Goal: Task Accomplishment & Management: Manage account settings

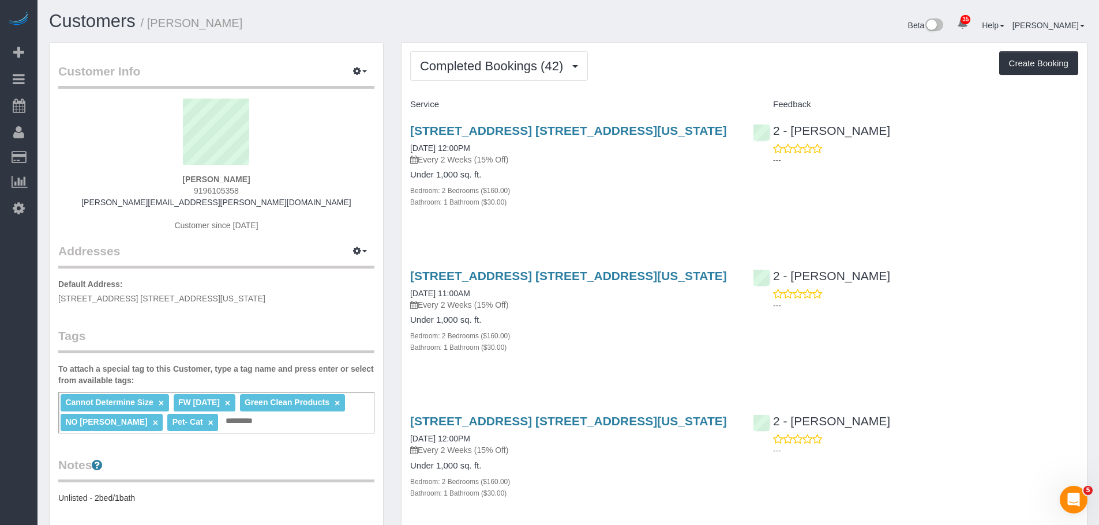
click at [580, 223] on div "101 East 16th Street, Apt. 1f, New York, NY 10003 09/08/2025 12:00PM Every 2 We…" at bounding box center [572, 172] width 343 height 117
drag, startPoint x: 157, startPoint y: 177, endPoint x: 280, endPoint y: 178, distance: 122.9
click at [280, 178] on div "Rachael Hobbs 9196105358 hobbs.rachael@gmail.com Customer since 2023" at bounding box center [216, 171] width 316 height 144
copy strong "Rachael Hobbs"
drag, startPoint x: 766, startPoint y: 55, endPoint x: 731, endPoint y: 69, distance: 37.6
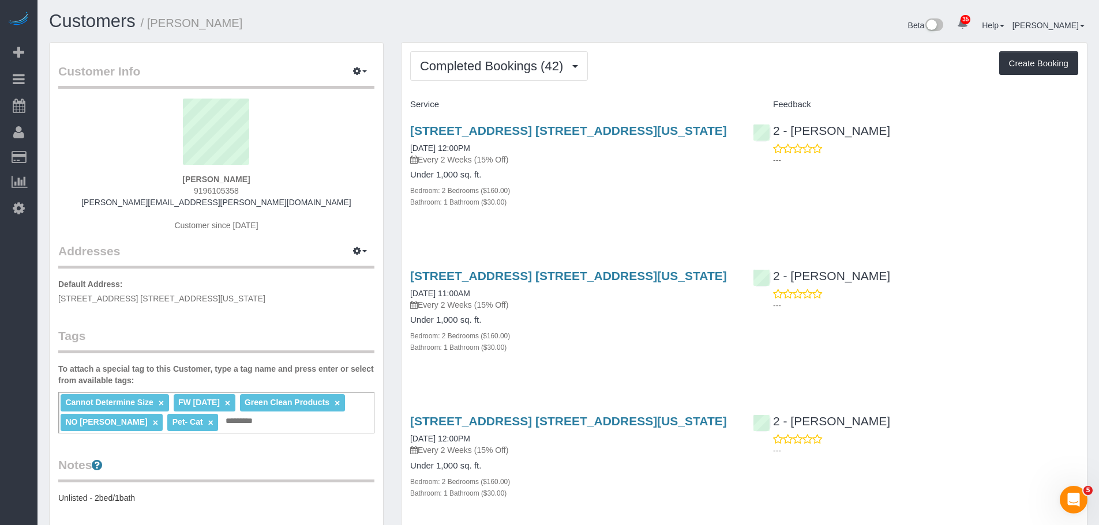
click at [765, 55] on div "Completed Bookings (42) Completed Bookings (42) Upcoming Bookings (7) Cancelled…" at bounding box center [744, 65] width 668 height 29
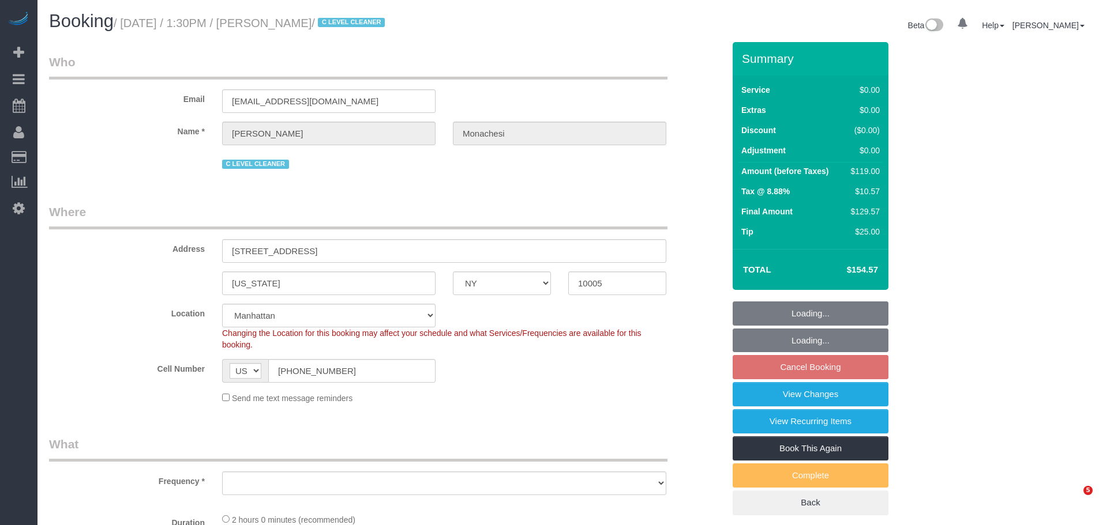
select select "NY"
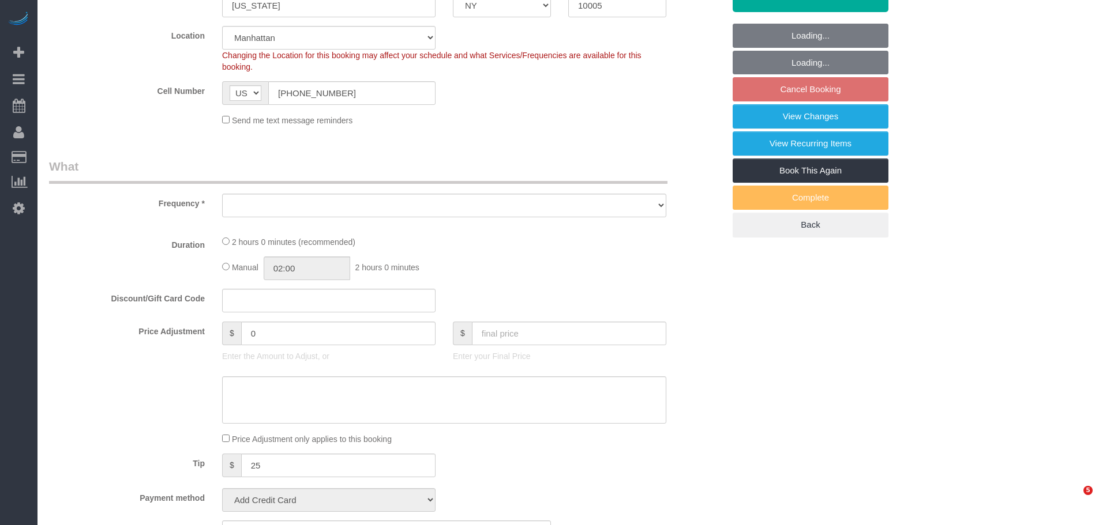
select select "object:836"
select select "number:59"
select select "number:76"
select select "number:15"
select select "number:6"
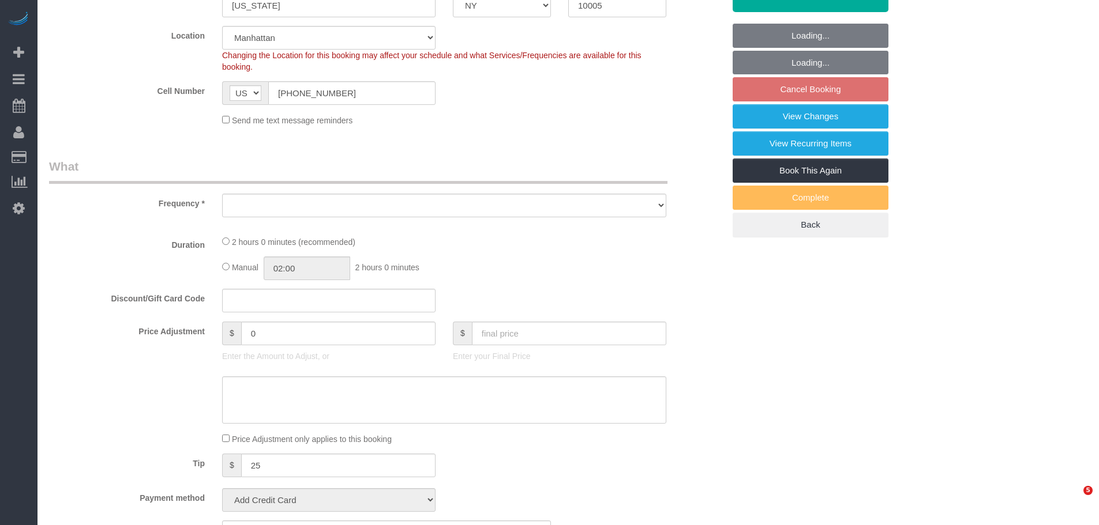
select select "number:21"
select select "string:stripe-pm_1QlwZp4VGloSiKo7Aw8ONXaS"
select select "object:1411"
select select "1"
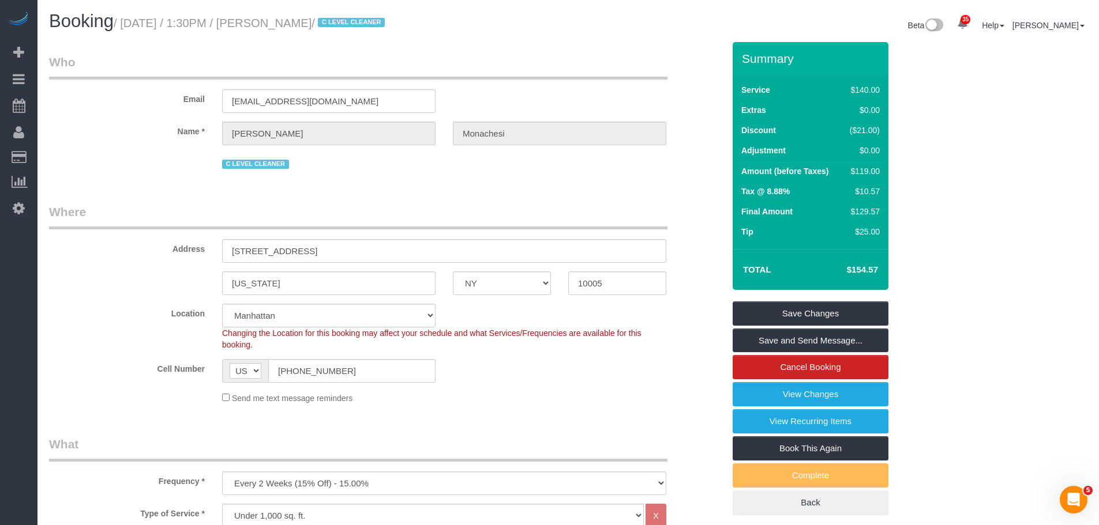
click at [474, 87] on div "Email juliamonachesi@gmail.com" at bounding box center [386, 83] width 692 height 59
click at [577, 62] on legend "Who" at bounding box center [358, 67] width 618 height 26
click at [570, 62] on legend "Who" at bounding box center [358, 67] width 618 height 26
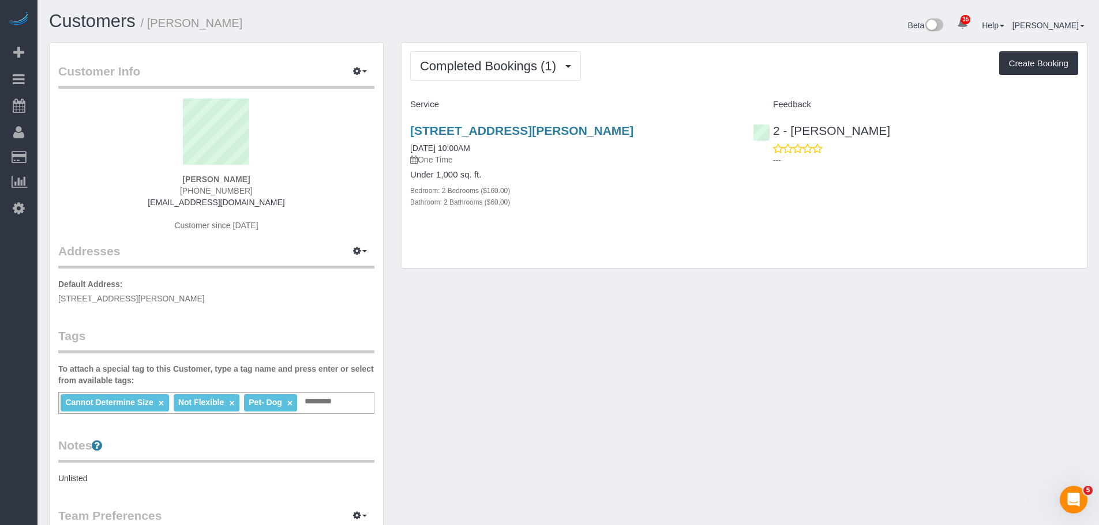
click at [768, 241] on div "Completed Bookings (1) Completed Bookings (1) Upcoming Bookings (1) Cancelled B…" at bounding box center [743, 156] width 685 height 226
drag, startPoint x: 192, startPoint y: 168, endPoint x: 248, endPoint y: 166, distance: 56.0
click at [248, 166] on sui-profile-pic at bounding box center [216, 136] width 299 height 75
drag, startPoint x: 181, startPoint y: 183, endPoint x: 292, endPoint y: 176, distance: 111.5
click at [292, 176] on div "Billy Couchman (202) 341-6700 brcouchman@gmail.com Customer since 2025" at bounding box center [216, 171] width 316 height 144
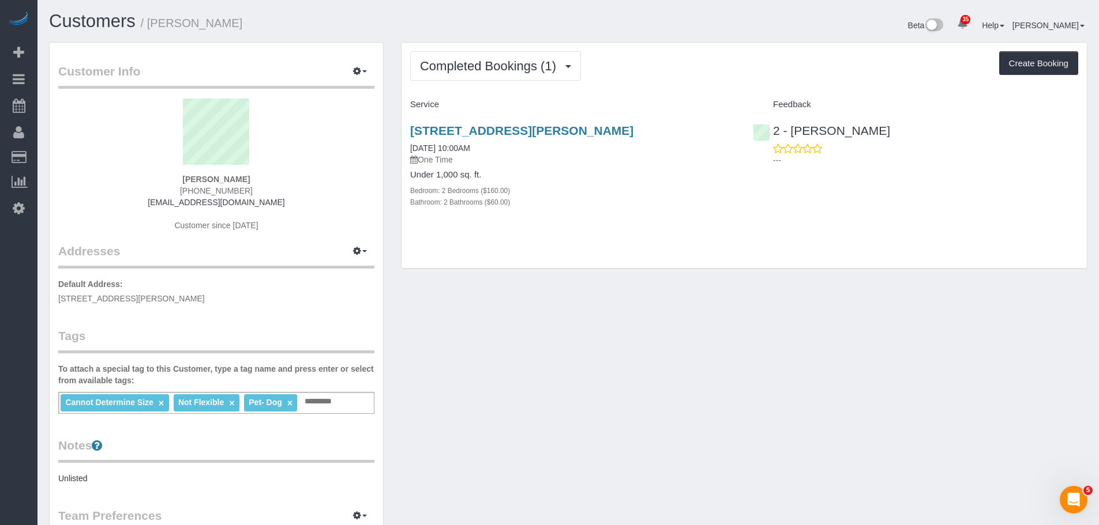
copy strong "Billy Couchman"
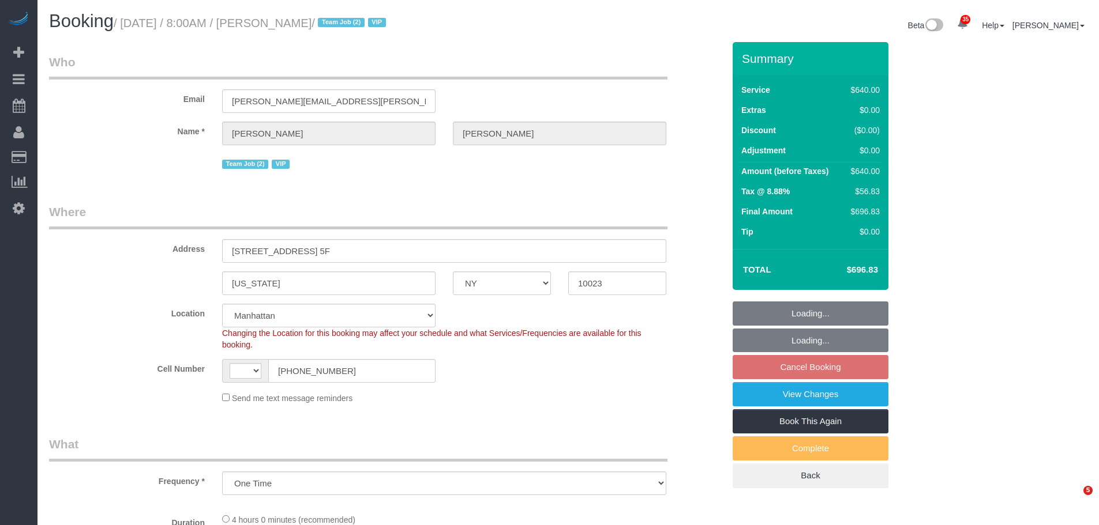
select select "NY"
select select "object:582"
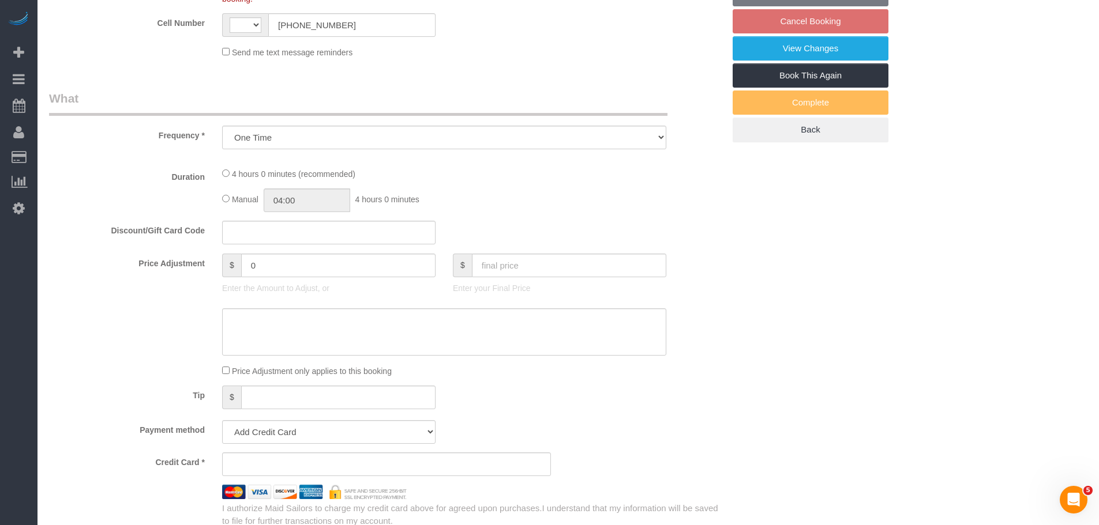
select select "string:US"
select select "string:stripe-pm_1SAnU74VGloSiKo7X5j0bnob"
select select "2"
select select "240"
select select "spot1"
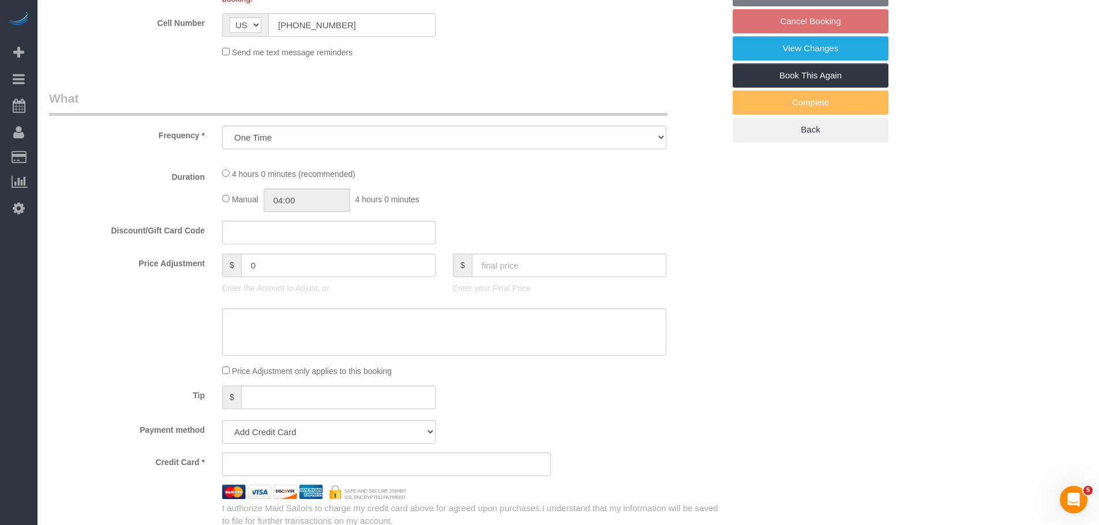
select select "number:56"
select select "number:70"
select select "number:15"
select select "number:5"
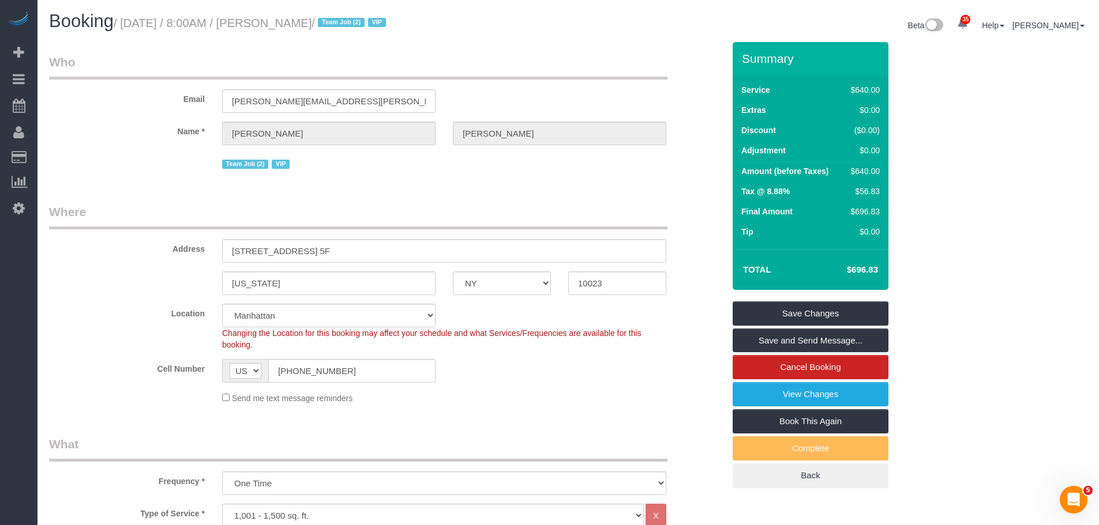
click at [621, 87] on div "Email giacomo@bertoldi.eu" at bounding box center [386, 83] width 692 height 59
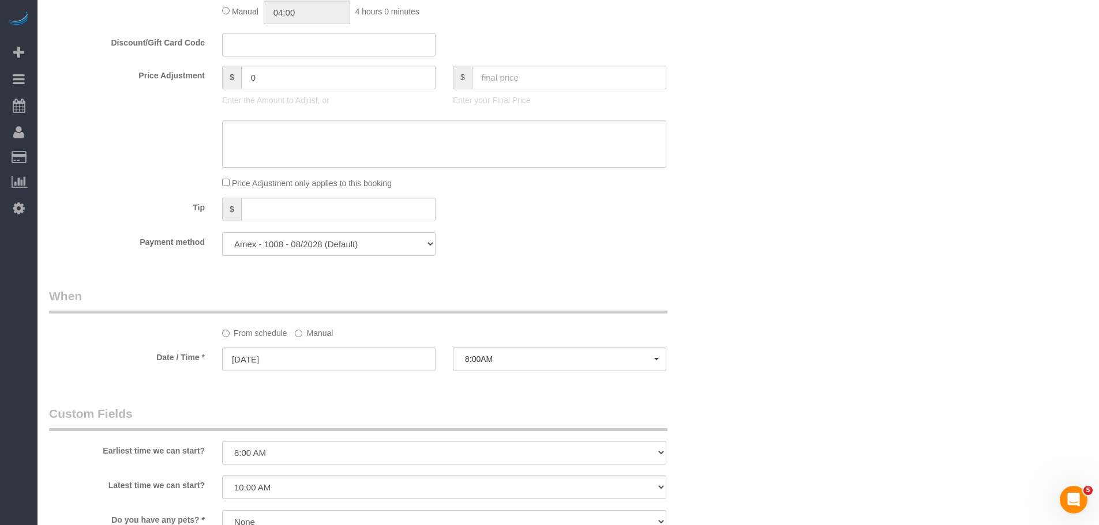
scroll to position [461, 0]
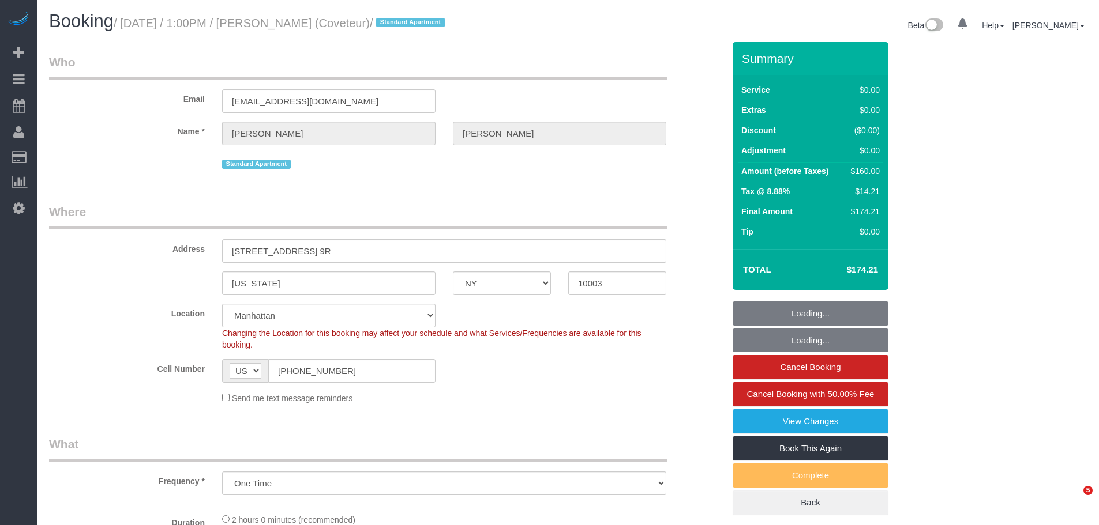
select select "NY"
select select "string:stripe-pm_1QsmyN4VGloSiKo7Hzm0PI0s"
select select "object:825"
select select "spot1"
select select "number:61"
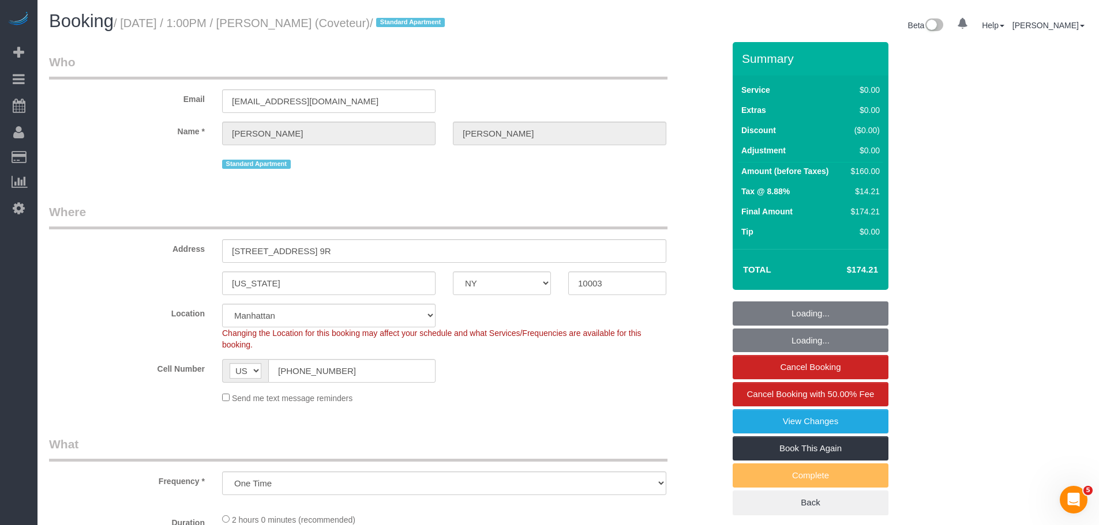
select select "number:74"
select select "number:15"
select select "number:6"
select select "1"
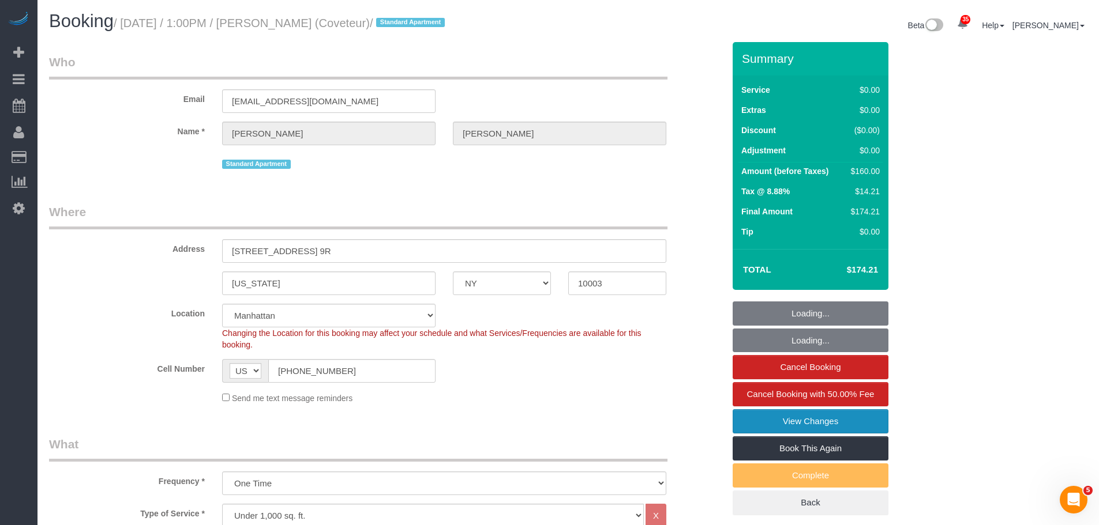
click at [797, 420] on link "View Changes" at bounding box center [811, 422] width 156 height 24
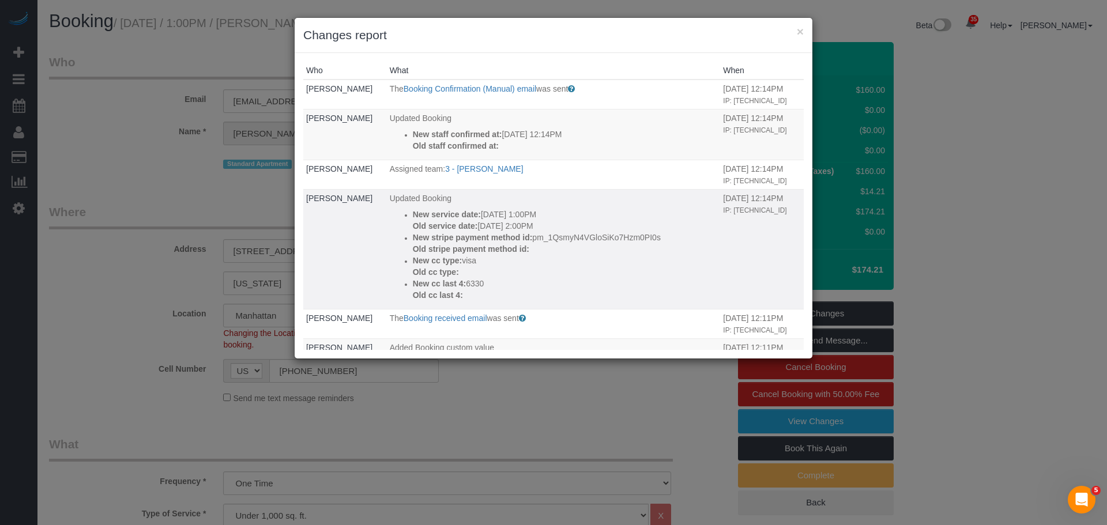
drag, startPoint x: 567, startPoint y: 215, endPoint x: 616, endPoint y: 261, distance: 66.9
click at [598, 248] on div "New service date: 10/05/2025 1:00PM Old service date: 10/05/2025 2:00PM New str…" at bounding box center [565, 255] width 305 height 92
click at [634, 269] on p "Old cc type:" at bounding box center [565, 272] width 305 height 12
click at [606, 217] on p "New service date: 10/05/2025 1:00PM" at bounding box center [565, 215] width 305 height 12
click at [649, 217] on p "New service date: 10/05/2025 1:00PM" at bounding box center [565, 215] width 305 height 12
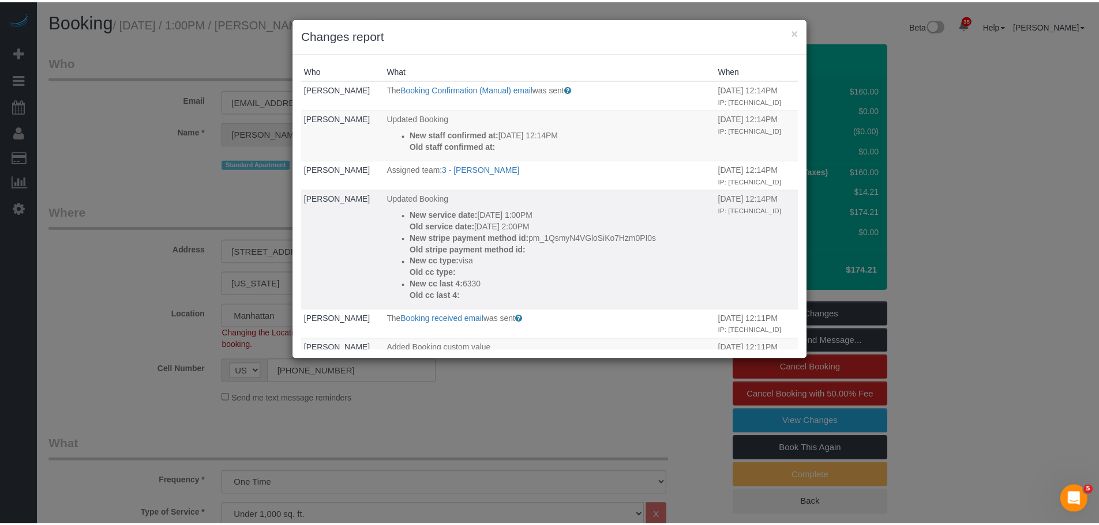
scroll to position [115, 0]
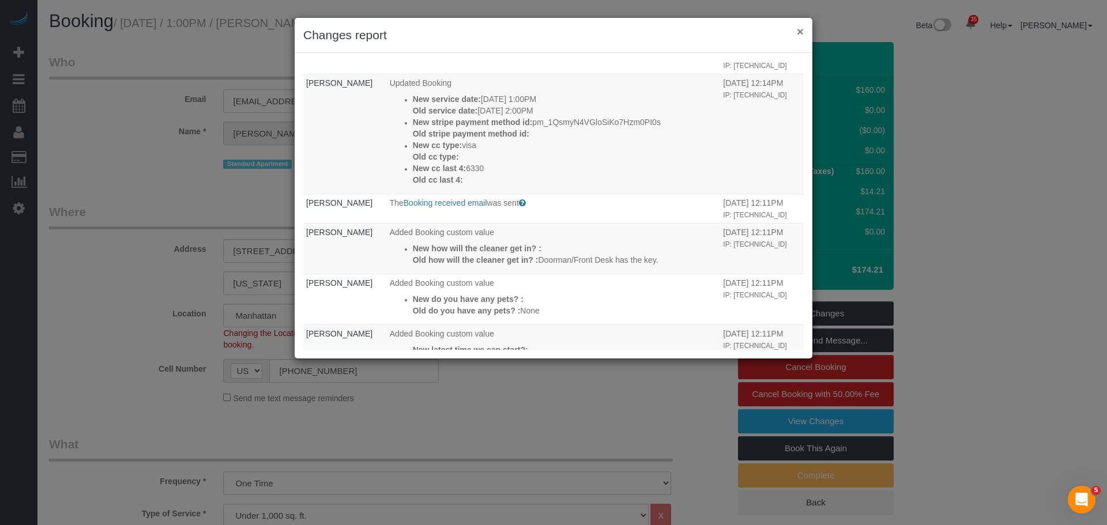
drag, startPoint x: 803, startPoint y: 35, endPoint x: 795, endPoint y: 41, distance: 9.5
click at [803, 35] on button "×" at bounding box center [800, 31] width 7 height 12
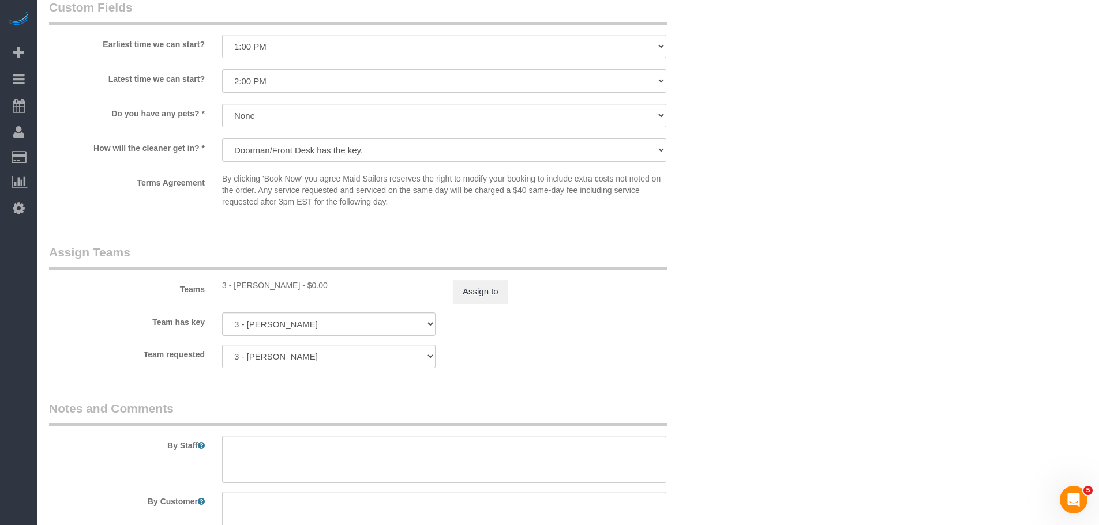
scroll to position [1211, 0]
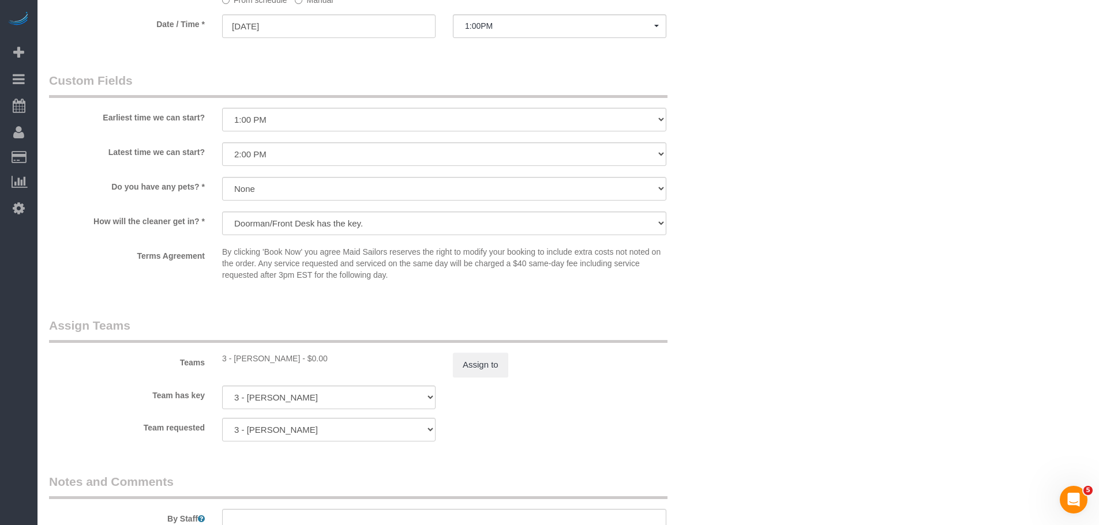
drag, startPoint x: 708, startPoint y: 336, endPoint x: 677, endPoint y: 183, distance: 155.9
click at [708, 336] on div "Teams 3 - Martha Chicaiza - $0.00 Assign to" at bounding box center [386, 347] width 692 height 60
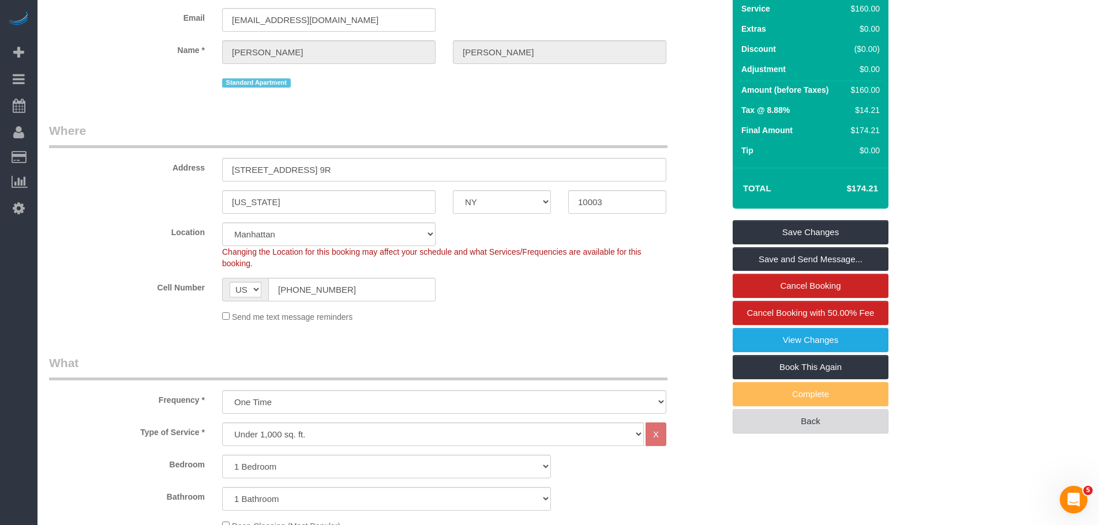
scroll to position [0, 0]
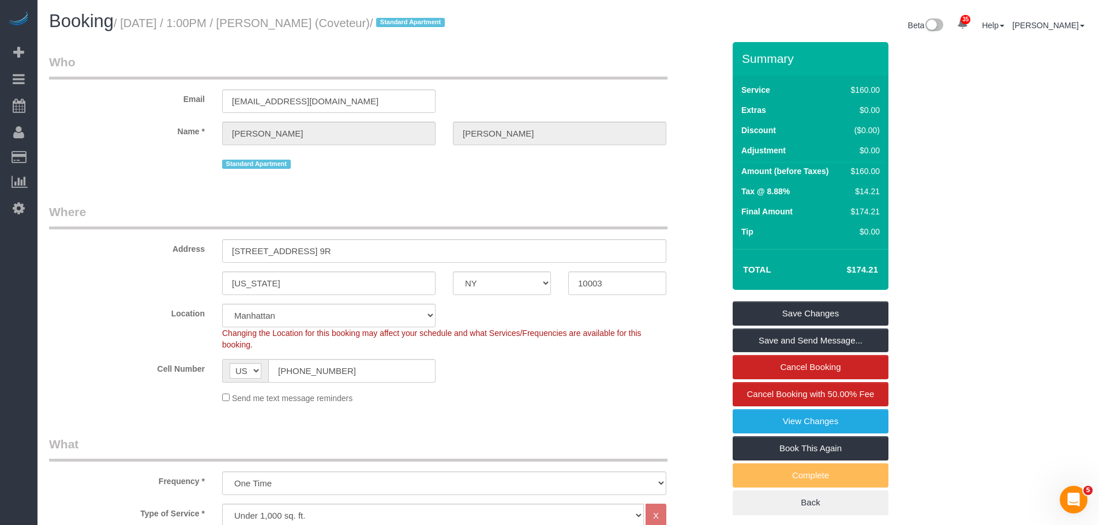
click at [659, 65] on legend "Who" at bounding box center [358, 67] width 618 height 26
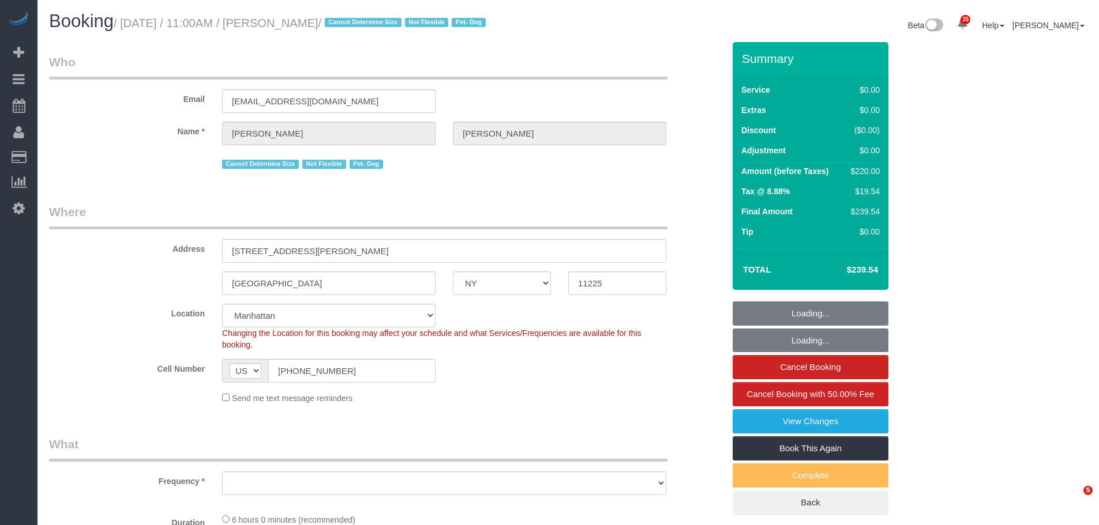
select select "NY"
select select "object:937"
select select "spot1"
select select "number:89"
select select "number:90"
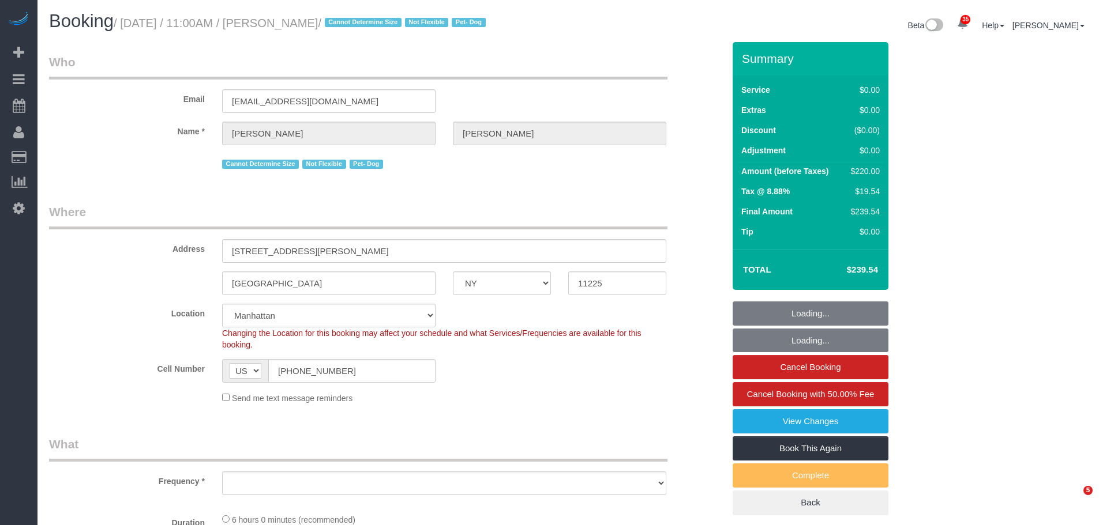
select select "number:13"
select select "number:5"
select select "string:stripe-pm_1ROQ8y4VGloSiKo7En2DGDiT"
select select "2"
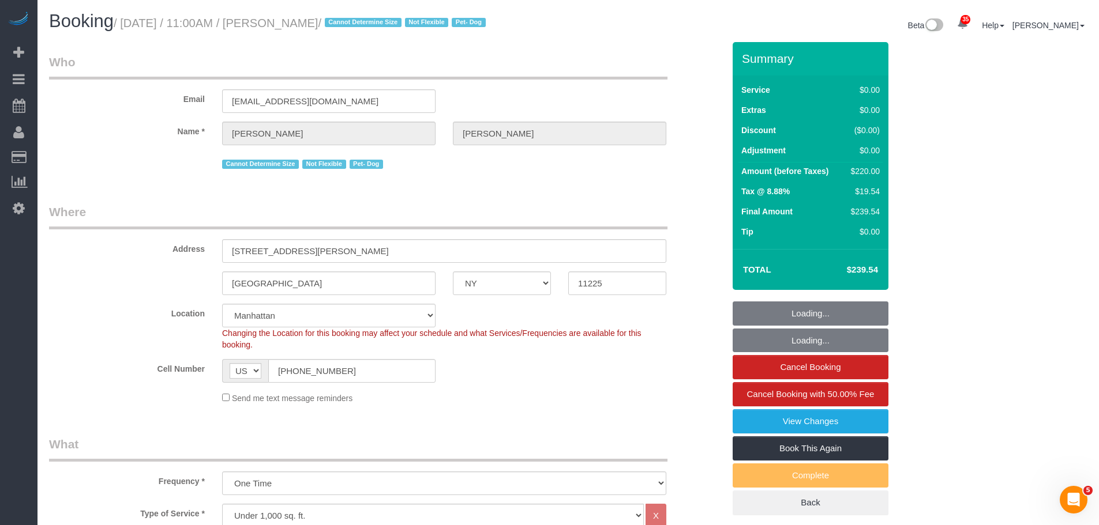
select select "object:1505"
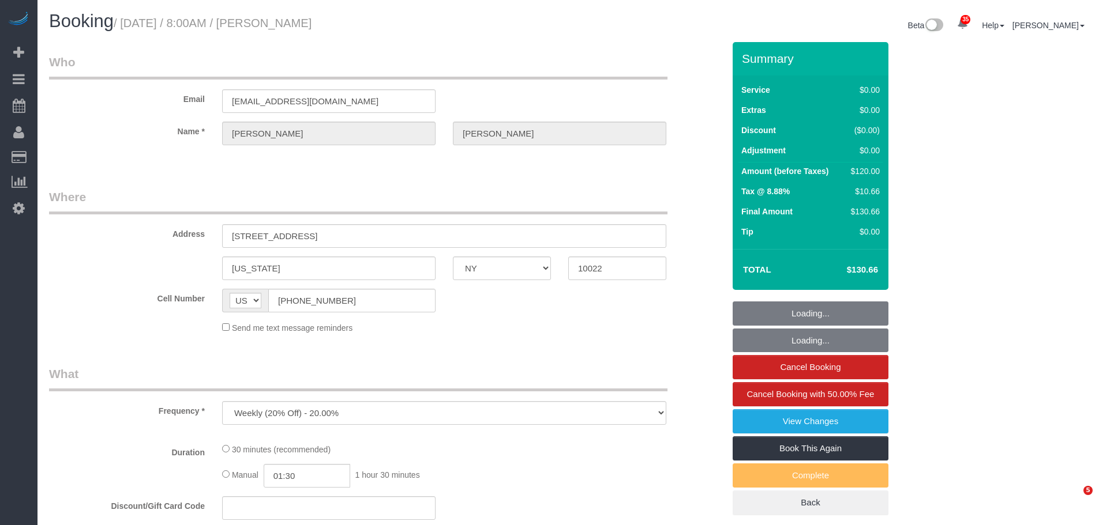
select select "NY"
select select "number:56"
select select "number:75"
select select "number:15"
select select "number:5"
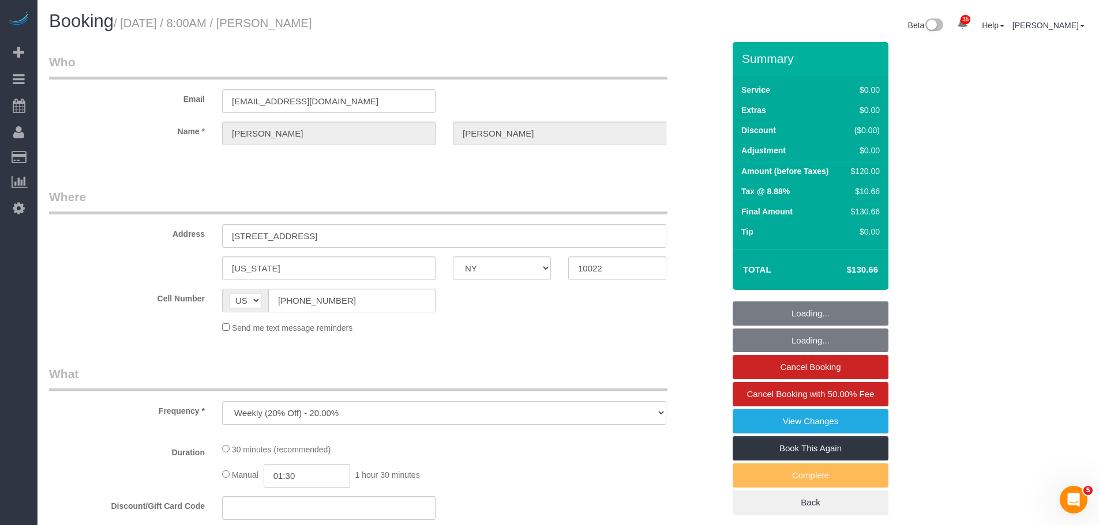
select select "spot1"
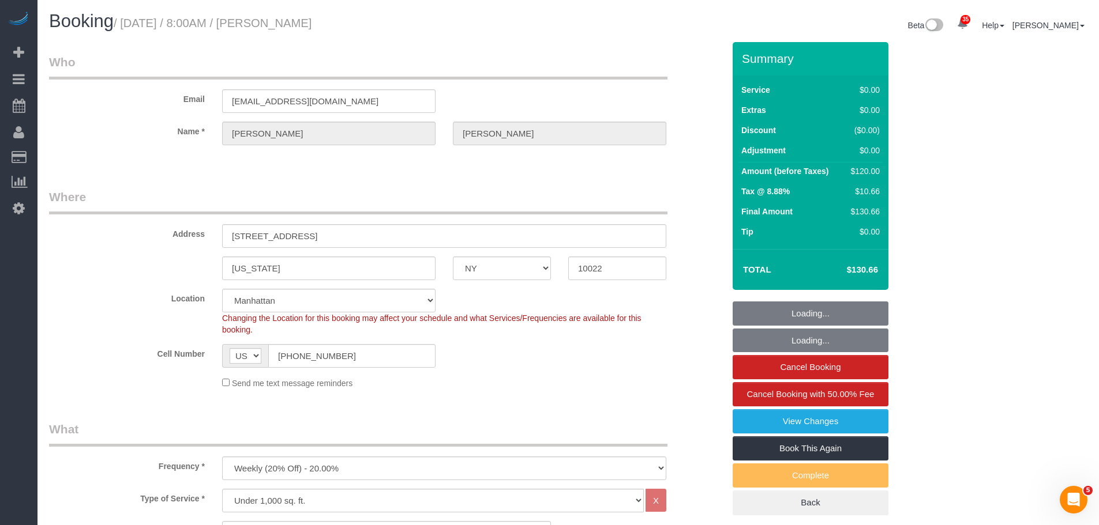
select select "object:1455"
select select "NY"
select select "number:56"
select select "number:75"
select select "number:15"
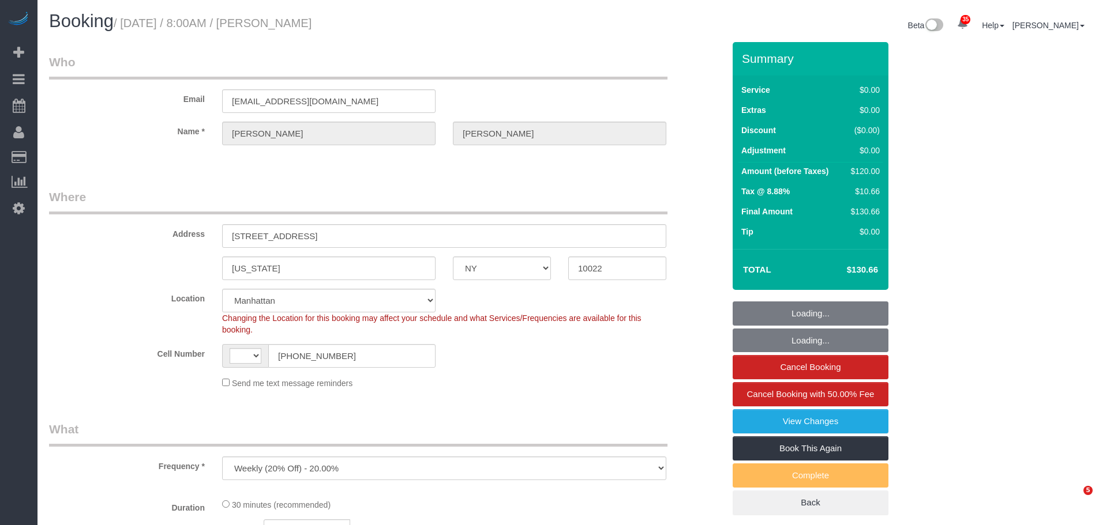
select select "number:5"
select select "object:965"
select select "string:[GEOGRAPHIC_DATA]"
select select "spot1"
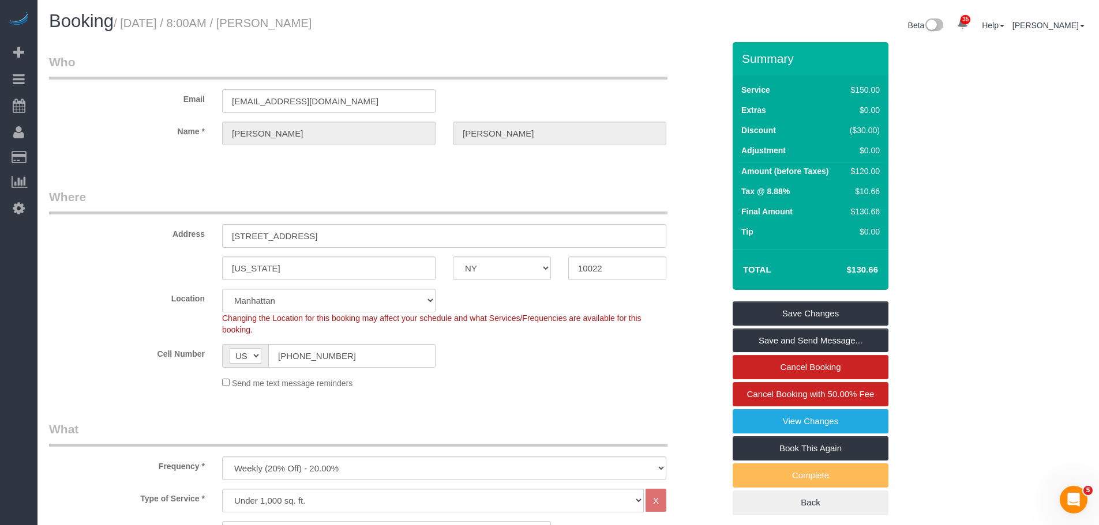
click at [299, 24] on small "/ [DATE] / 8:00AM / [PERSON_NAME]" at bounding box center [213, 23] width 198 height 13
click at [311, 27] on small "/ [DATE] / 8:00AM / [PERSON_NAME]" at bounding box center [213, 23] width 198 height 13
copy small "[PERSON_NAME]"
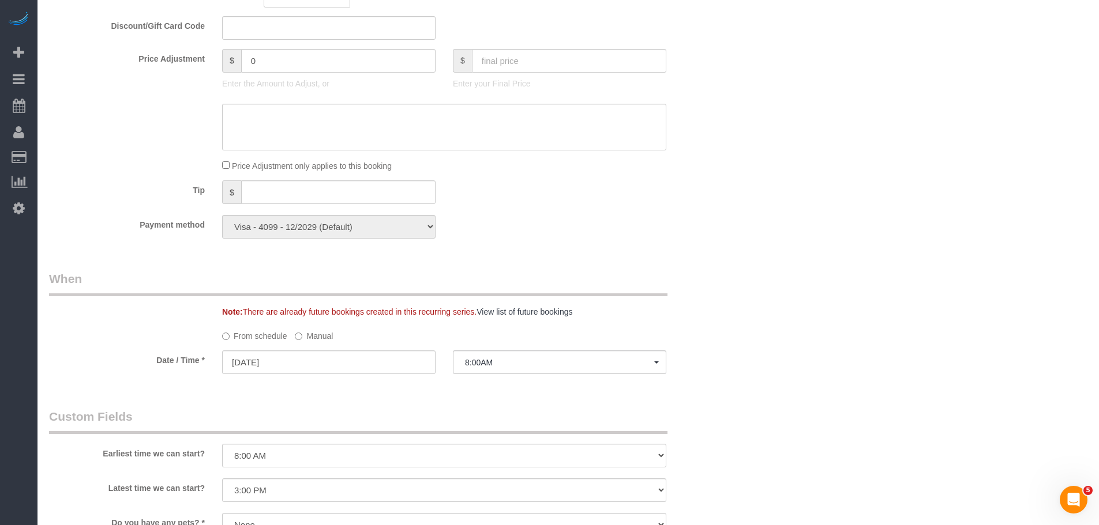
scroll to position [981, 0]
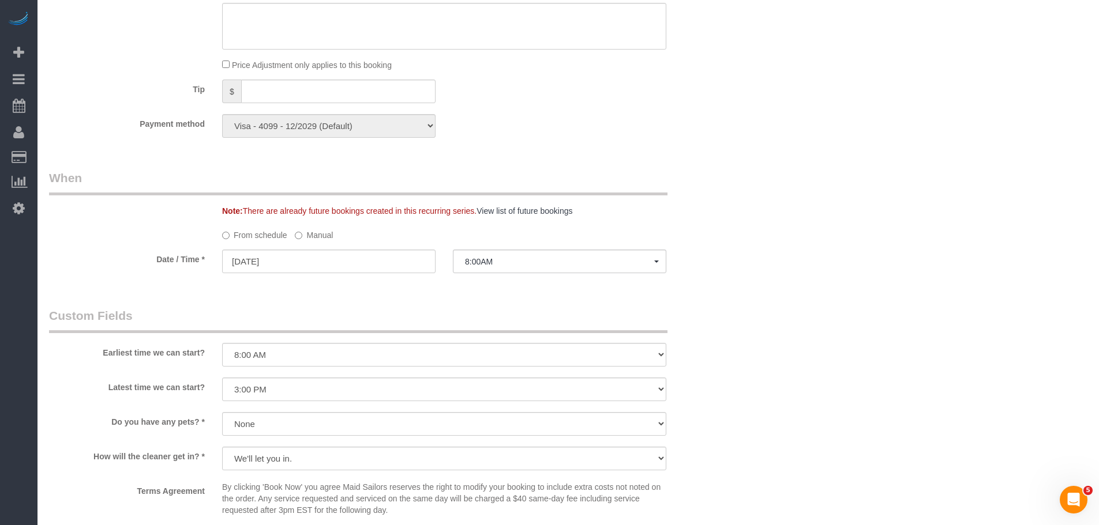
click at [305, 228] on label "Manual" at bounding box center [314, 234] width 38 height 16
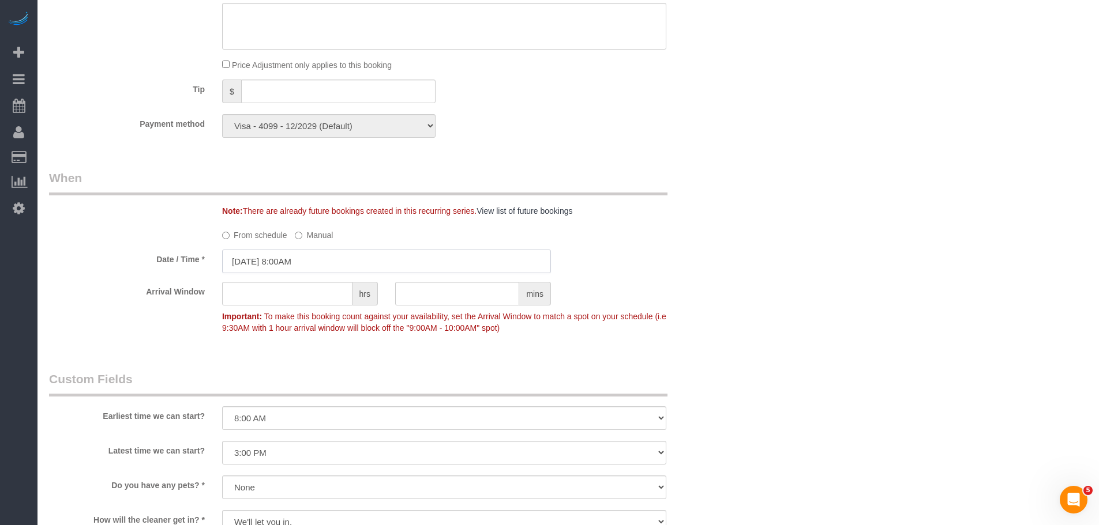
click at [315, 258] on input "10/06/2025 8:00AM" at bounding box center [386, 262] width 329 height 24
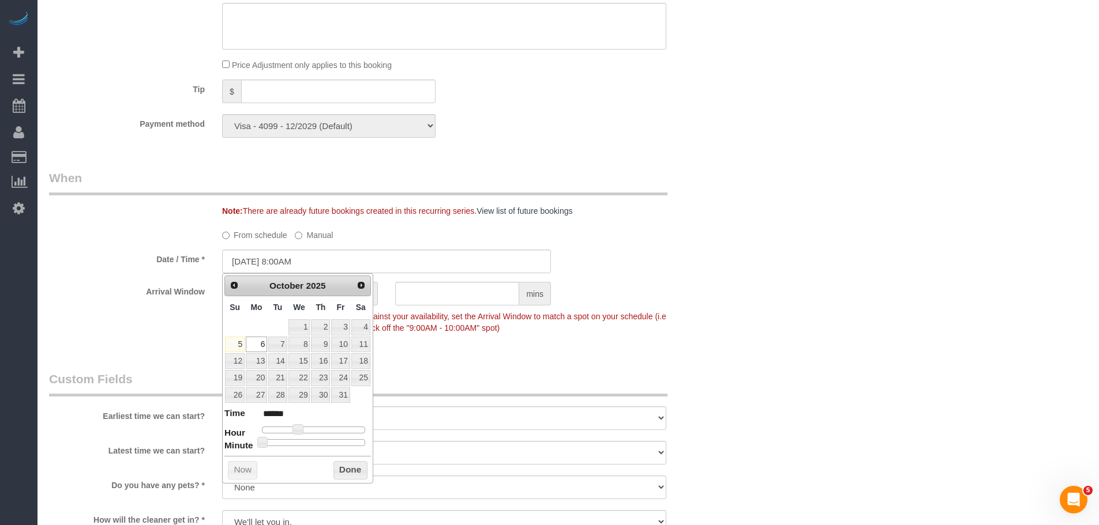
type input "10/06/2025 8:30AM"
type input "******"
click at [316, 441] on div at bounding box center [313, 443] width 103 height 7
click at [337, 470] on button "Done" at bounding box center [350, 470] width 34 height 18
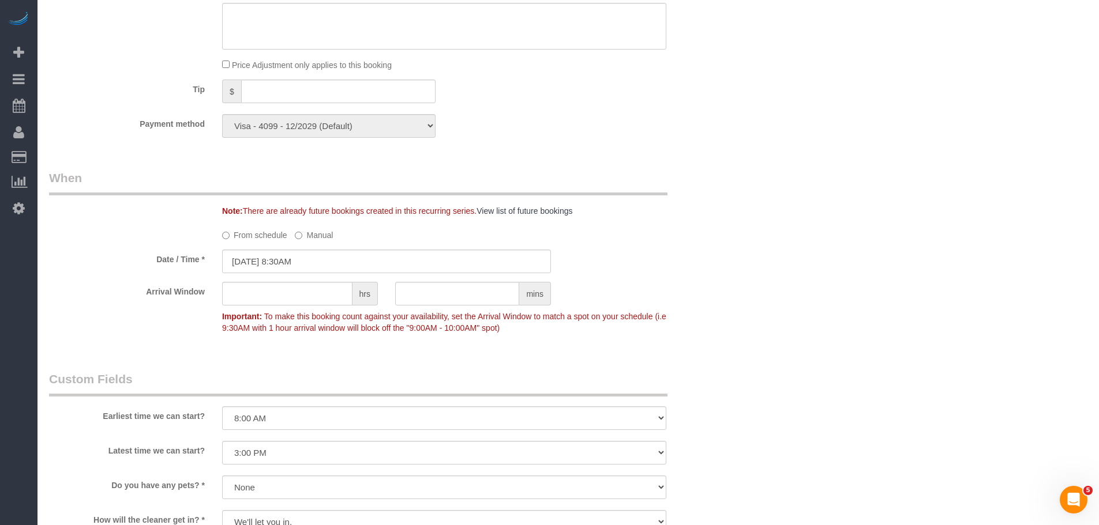
click at [740, 317] on div "Who Email jakepooh@yahoo.com Name * Evelyn Cundy Where Address 330 East 52nd St…" at bounding box center [568, 52] width 1038 height 1981
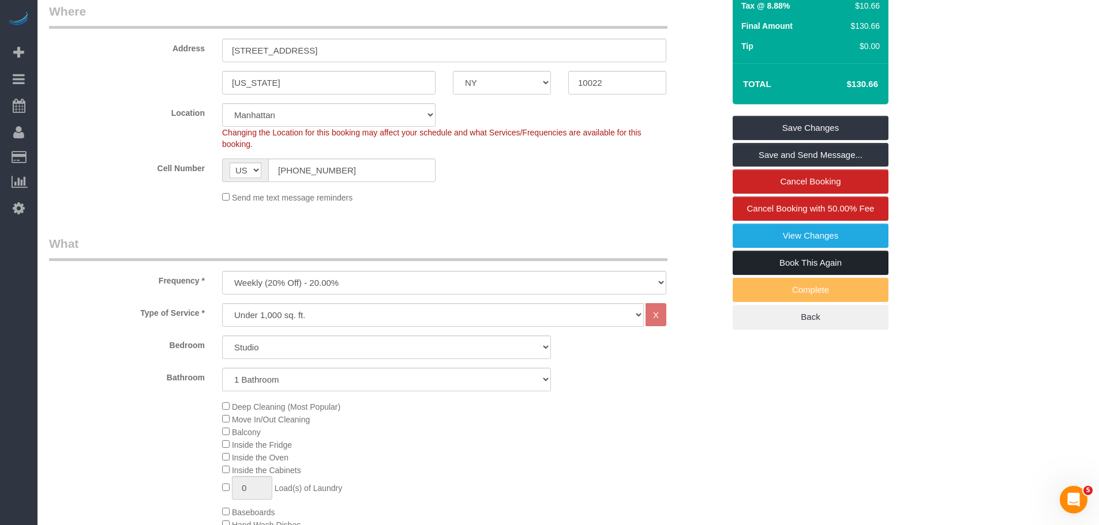
scroll to position [173, 0]
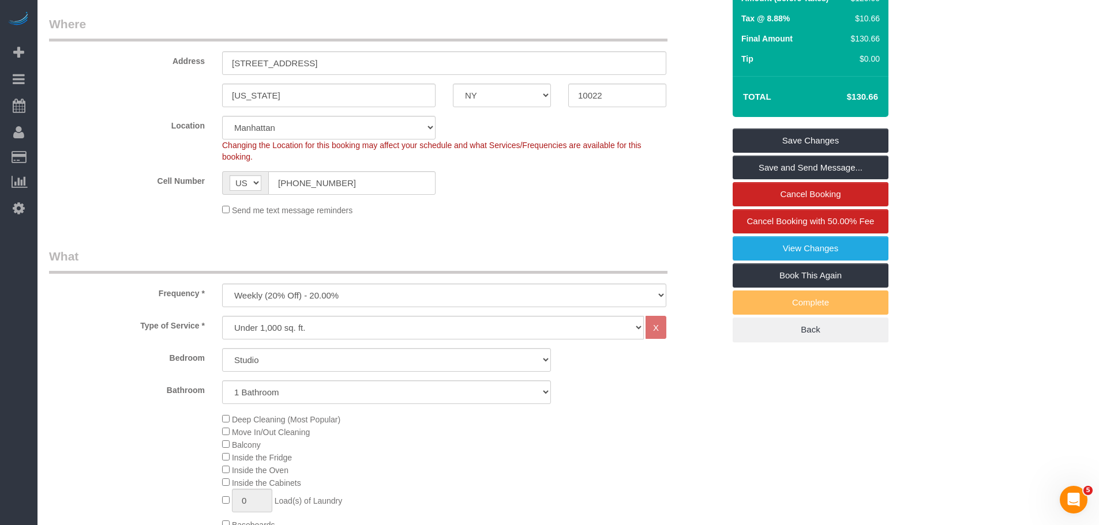
click at [830, 127] on div "Summary Service $150.00 Extras $0.00 Discount ($30.00) Adjustment $0.00 Amount …" at bounding box center [811, 106] width 156 height 474
click at [830, 139] on link "Save Changes" at bounding box center [811, 141] width 156 height 24
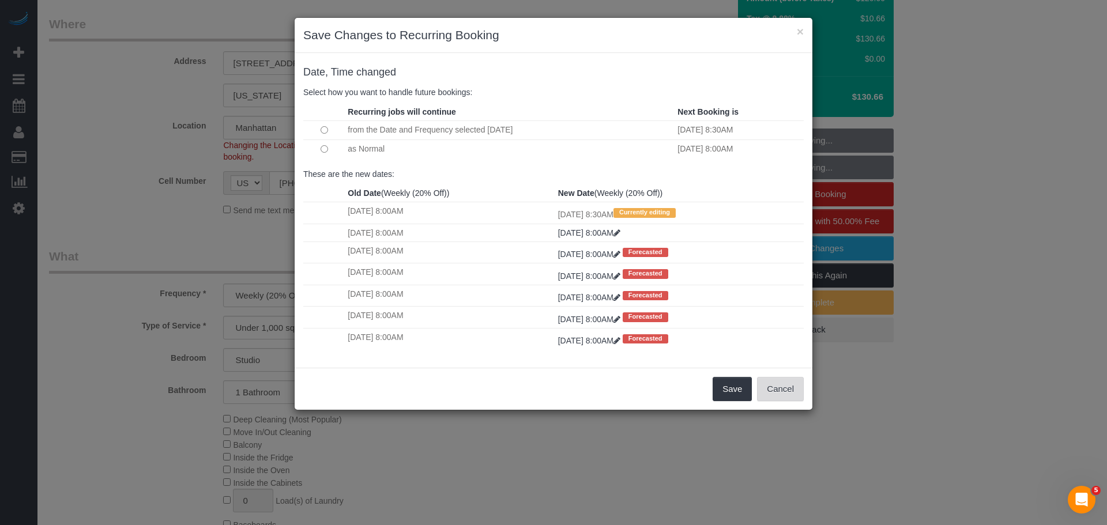
click at [789, 390] on button "Cancel" at bounding box center [780, 389] width 47 height 24
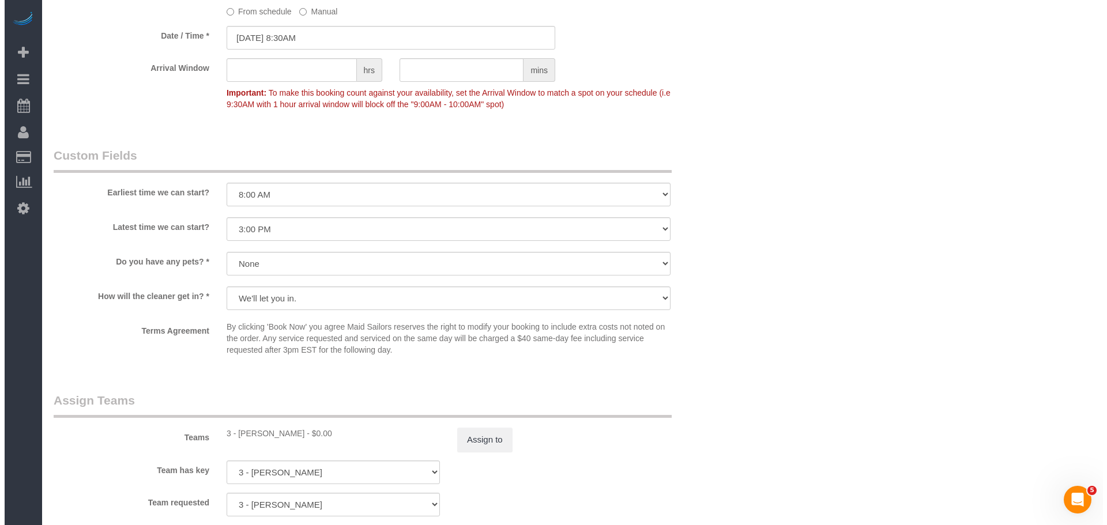
scroll to position [1327, 0]
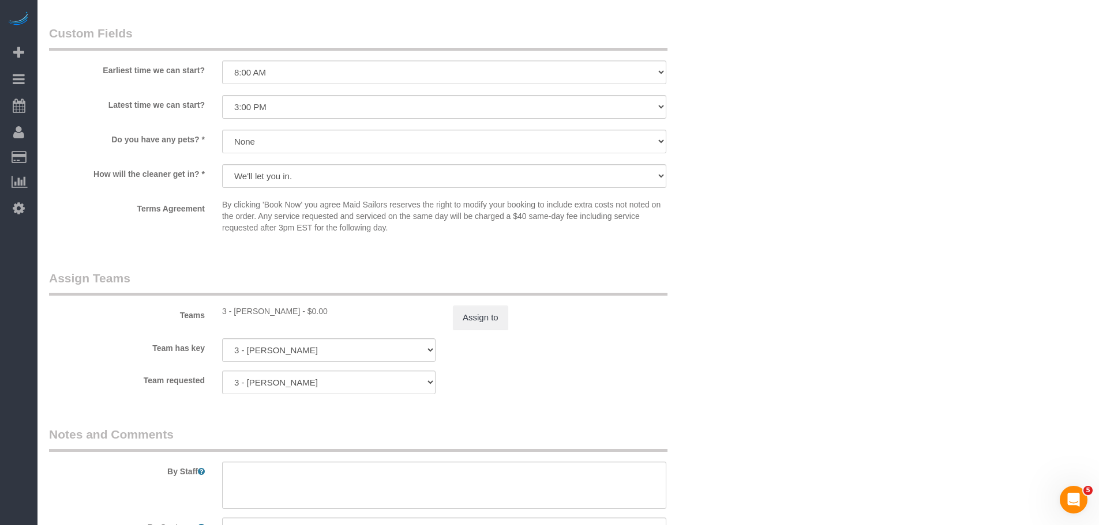
click at [473, 305] on div "Teams 3 - Patricia Sinche - $0.00 Assign to" at bounding box center [386, 300] width 692 height 60
click at [475, 317] on button "Assign to" at bounding box center [480, 318] width 55 height 24
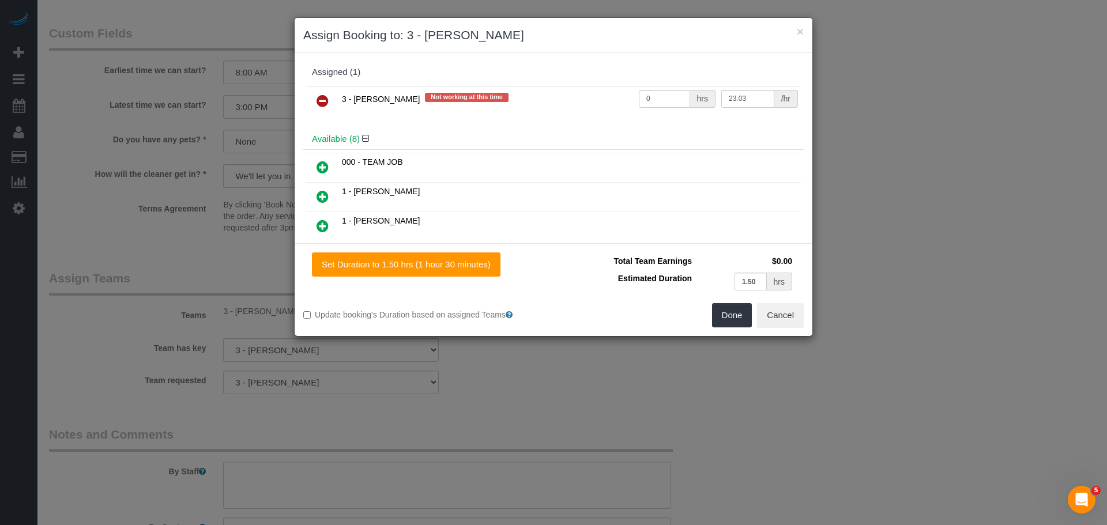
click at [320, 93] on link at bounding box center [322, 101] width 27 height 23
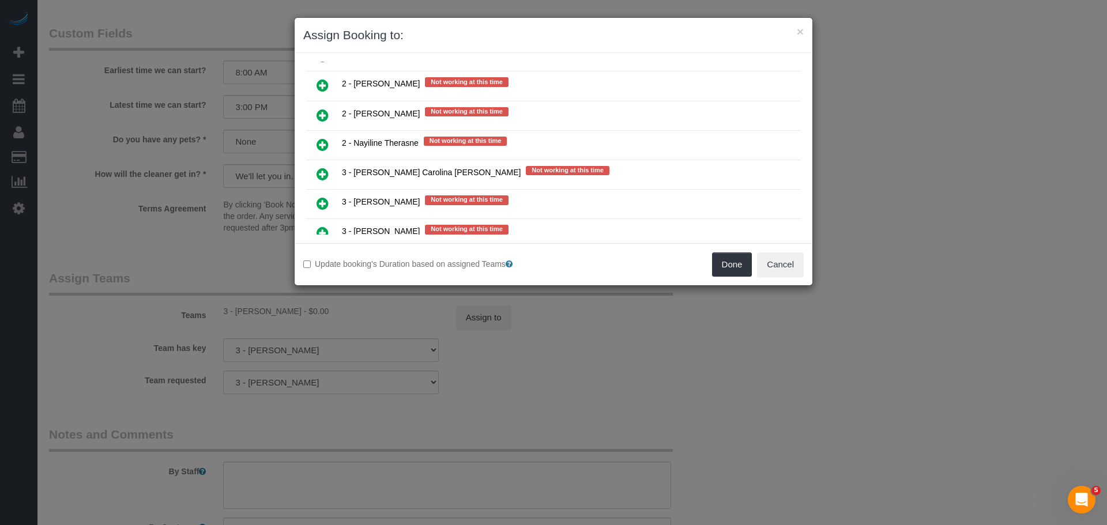
scroll to position [1442, 0]
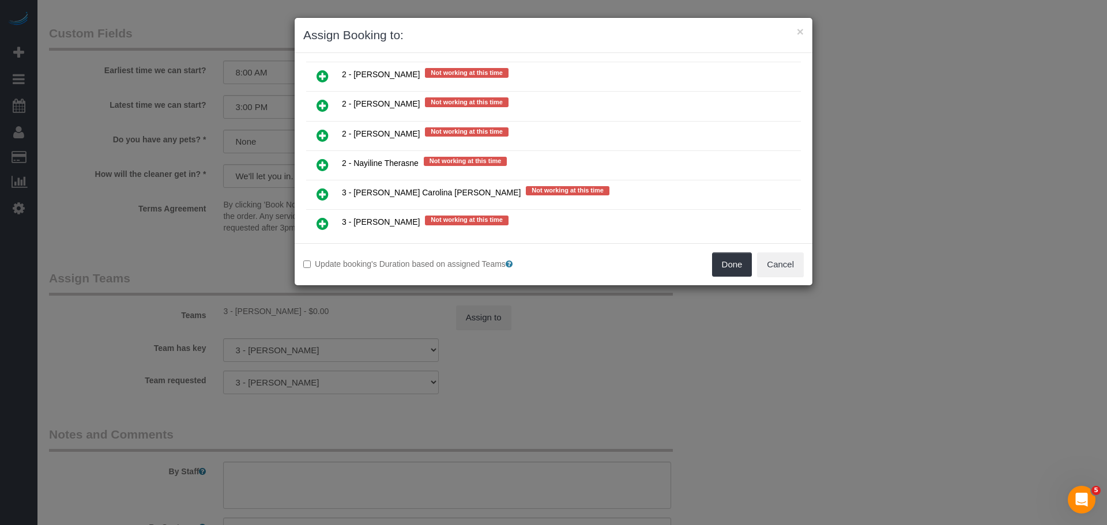
click at [334, 107] on link at bounding box center [322, 106] width 27 height 23
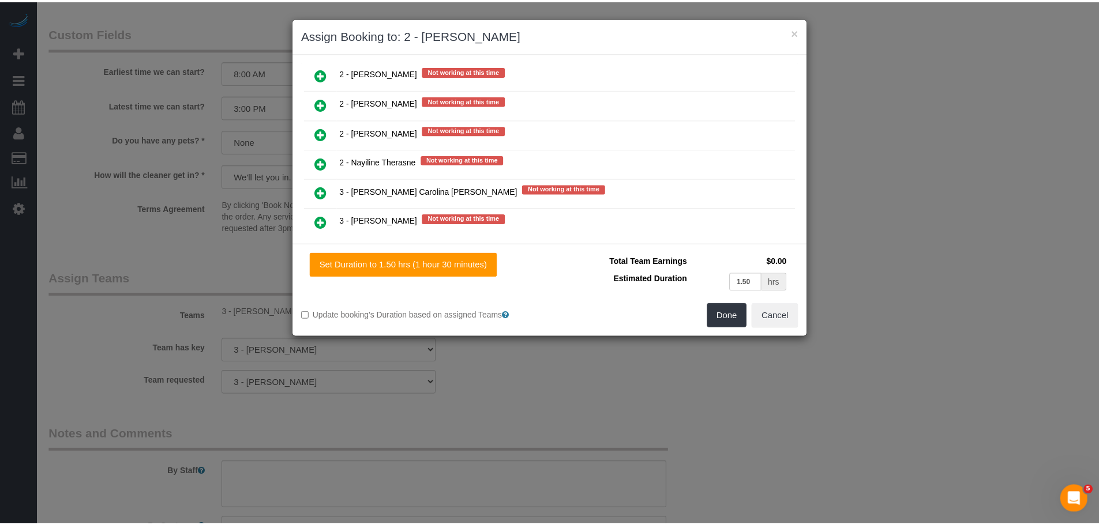
scroll to position [1470, 0]
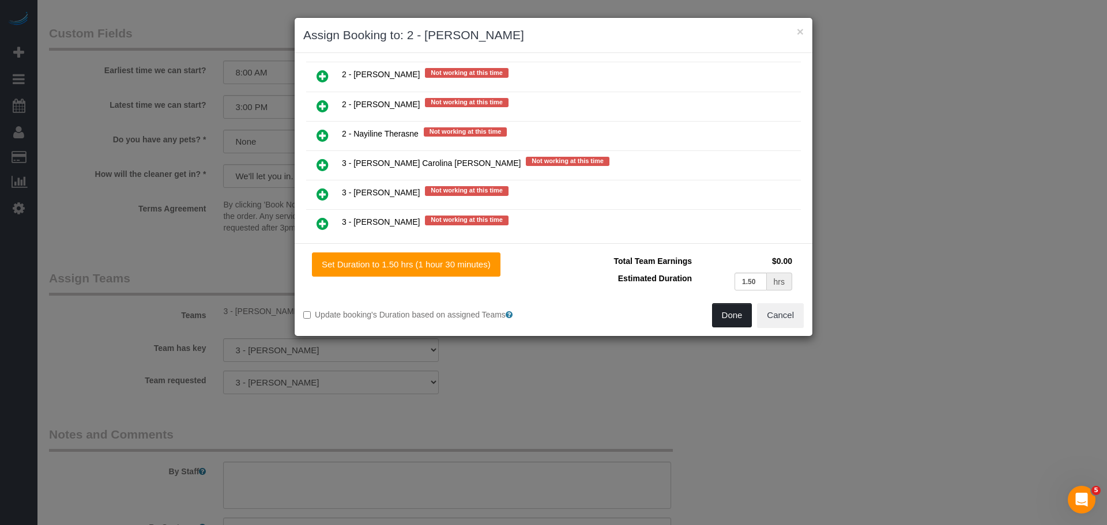
click at [734, 320] on button "Done" at bounding box center [732, 315] width 40 height 24
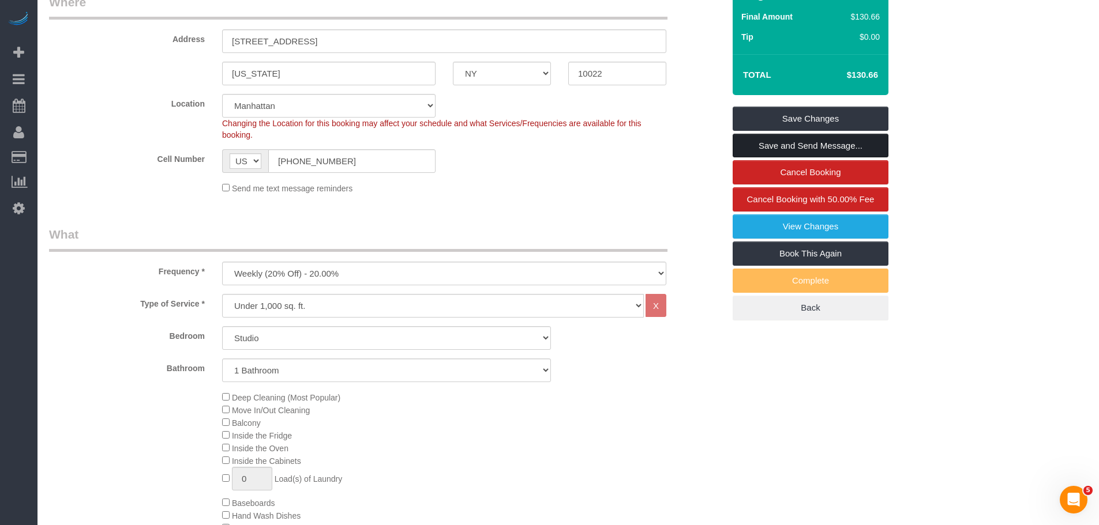
scroll to position [115, 0]
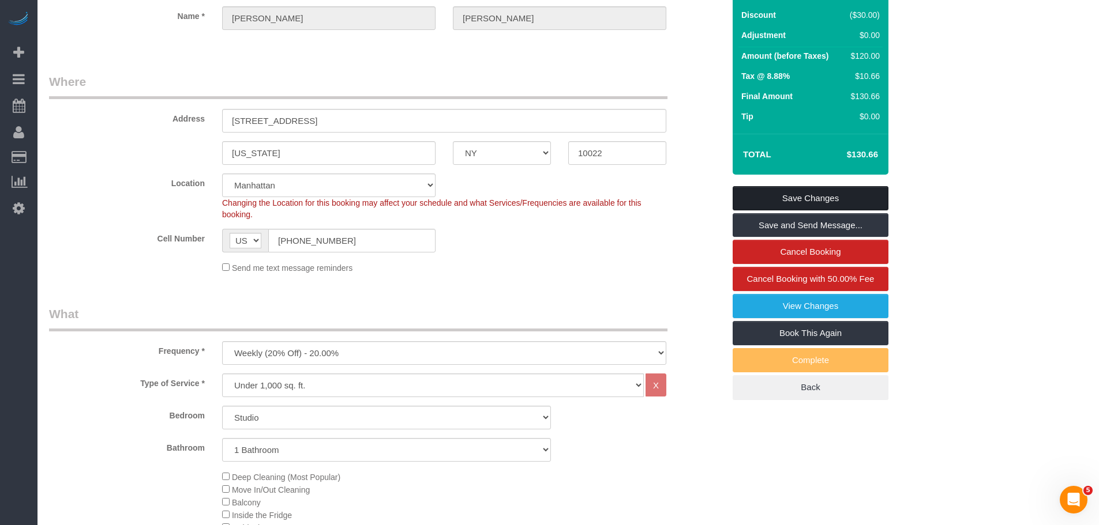
drag, startPoint x: 847, startPoint y: 198, endPoint x: 581, endPoint y: 202, distance: 266.5
click at [848, 198] on link "Save Changes" at bounding box center [811, 198] width 156 height 24
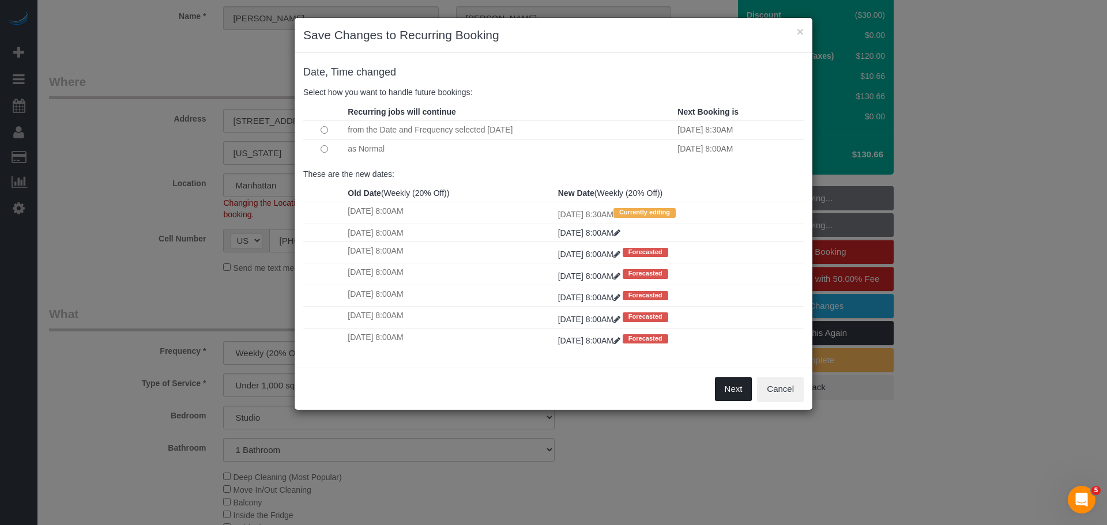
click at [722, 388] on button "Next" at bounding box center [733, 389] width 37 height 24
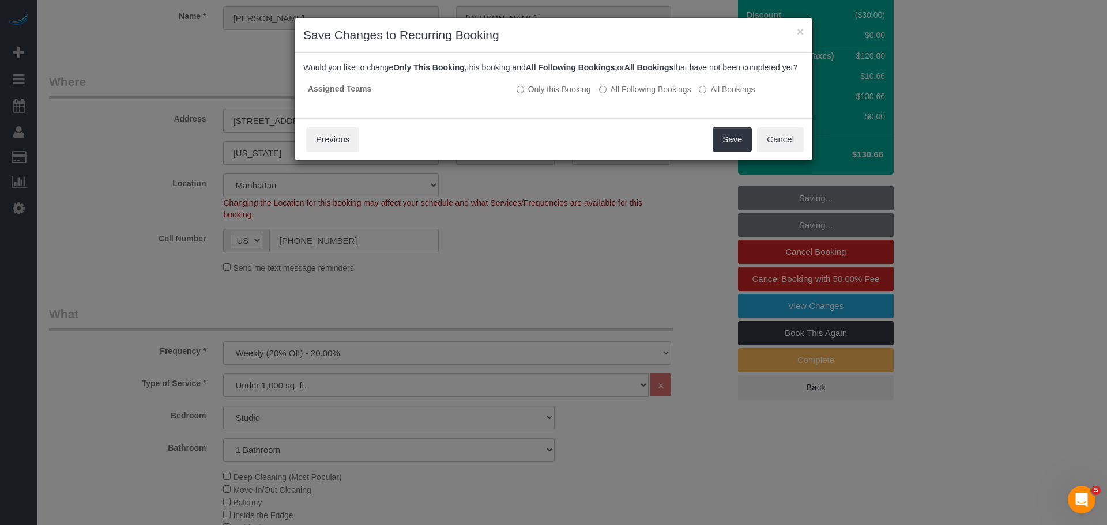
click at [729, 160] on div "Save Cancel Previous" at bounding box center [554, 139] width 518 height 42
click at [730, 147] on button "Save" at bounding box center [732, 139] width 39 height 24
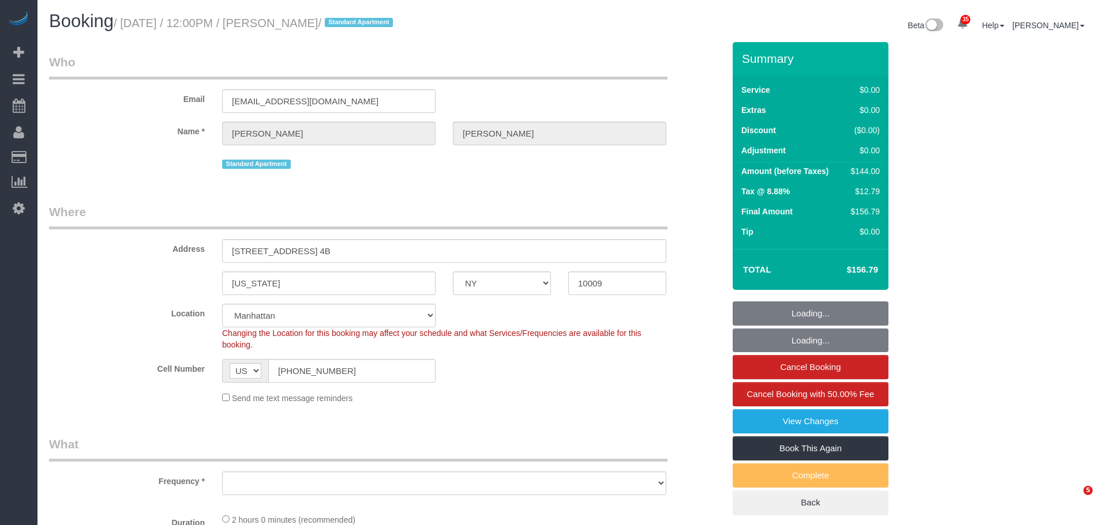
select select "NY"
select select "spot1"
select select "object:829"
select select "number:60"
select select "number:77"
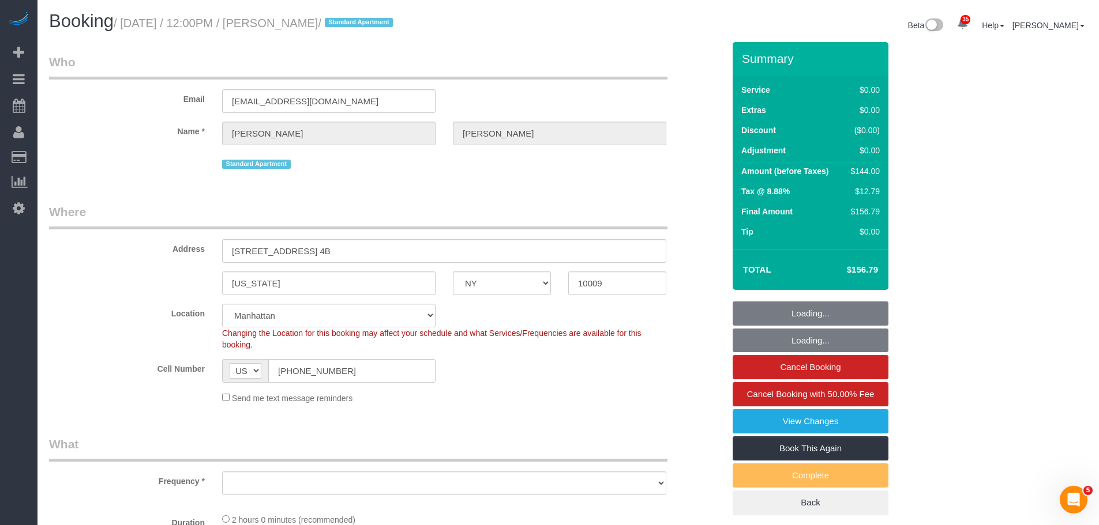
select select "number:15"
select select "number:5"
select select "1"
select select "object:1464"
select select "string:stripe-pm_1R8ptc4VGloSiKo78QYujOUz"
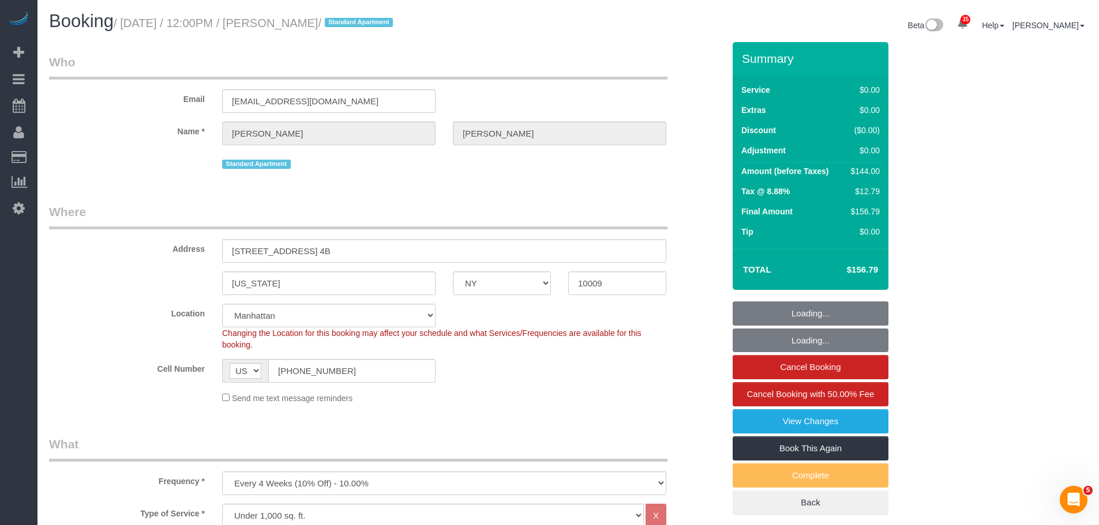
select select "1"
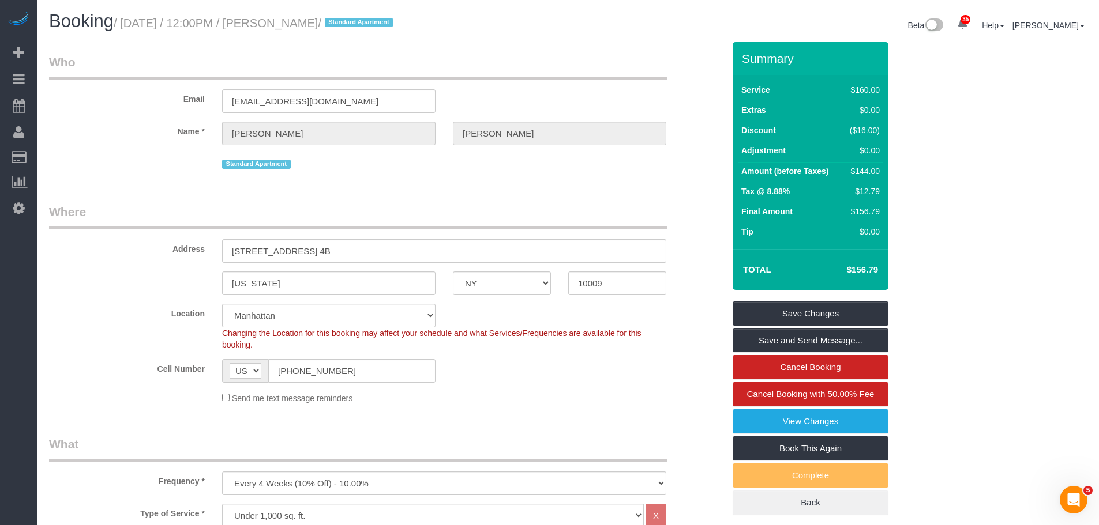
click at [404, 70] on legend "Who" at bounding box center [358, 67] width 618 height 26
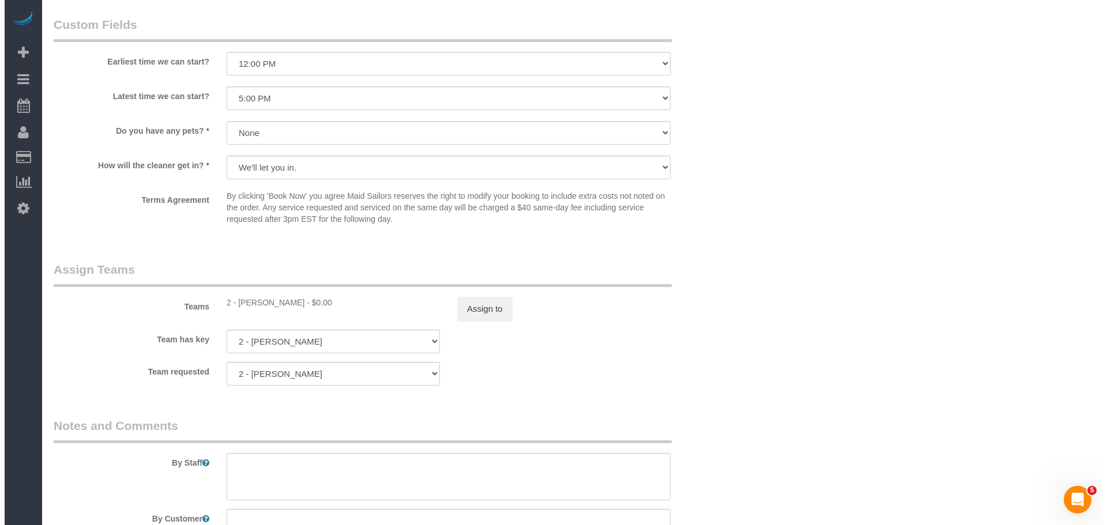
scroll to position [1327, 0]
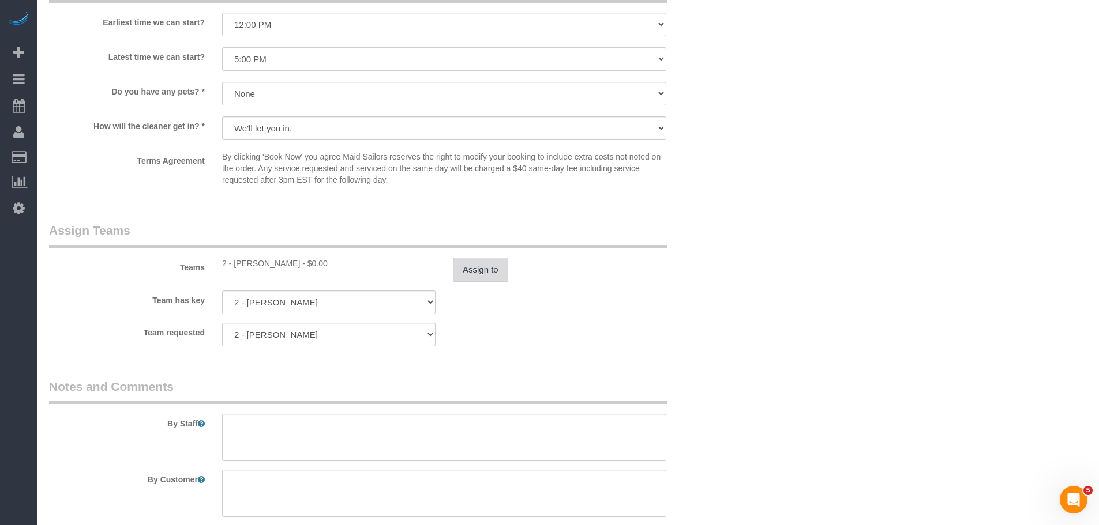
click at [478, 273] on button "Assign to" at bounding box center [480, 270] width 55 height 24
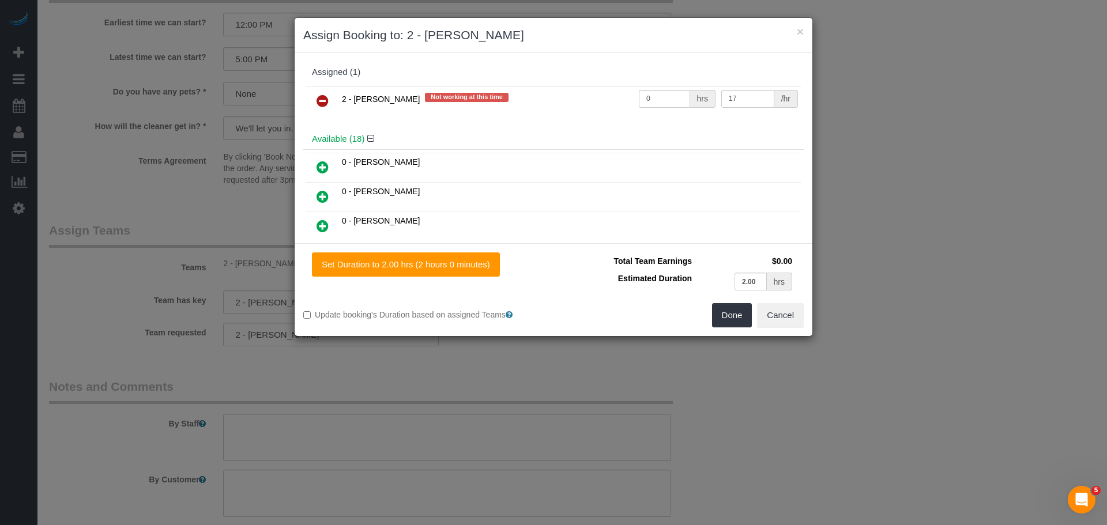
click at [317, 103] on icon at bounding box center [323, 101] width 12 height 14
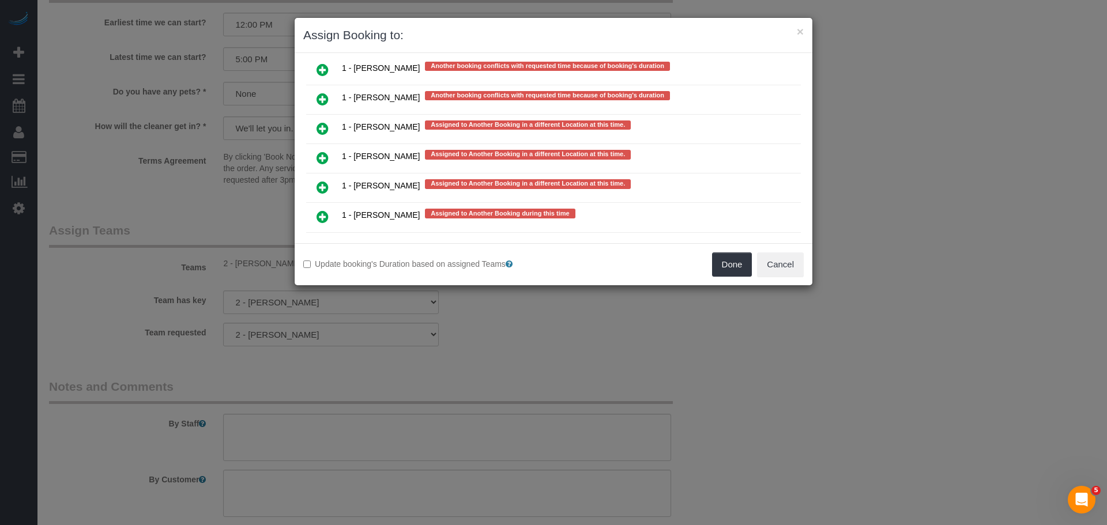
scroll to position [1909, 0]
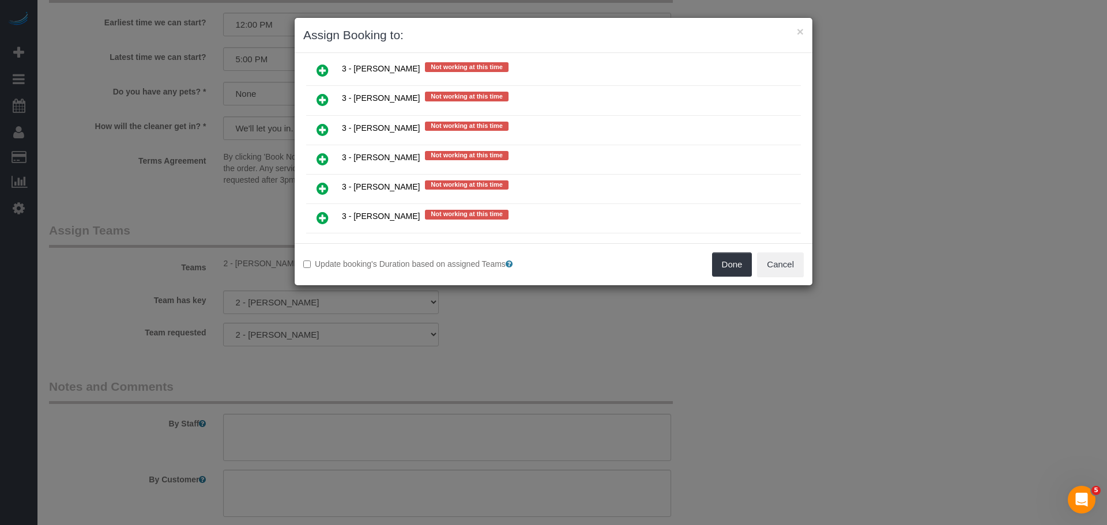
click at [332, 160] on link at bounding box center [322, 159] width 27 height 23
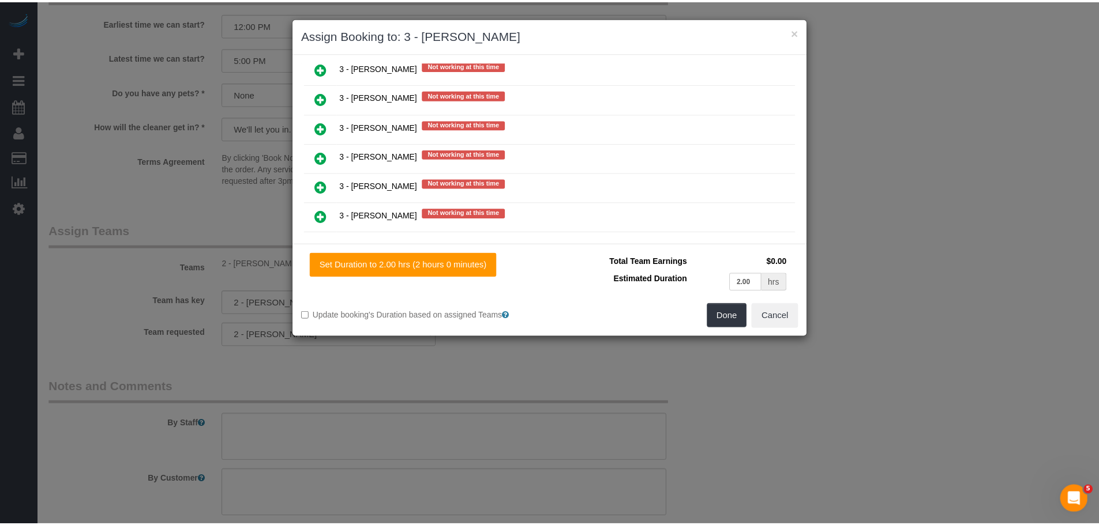
scroll to position [1475, 0]
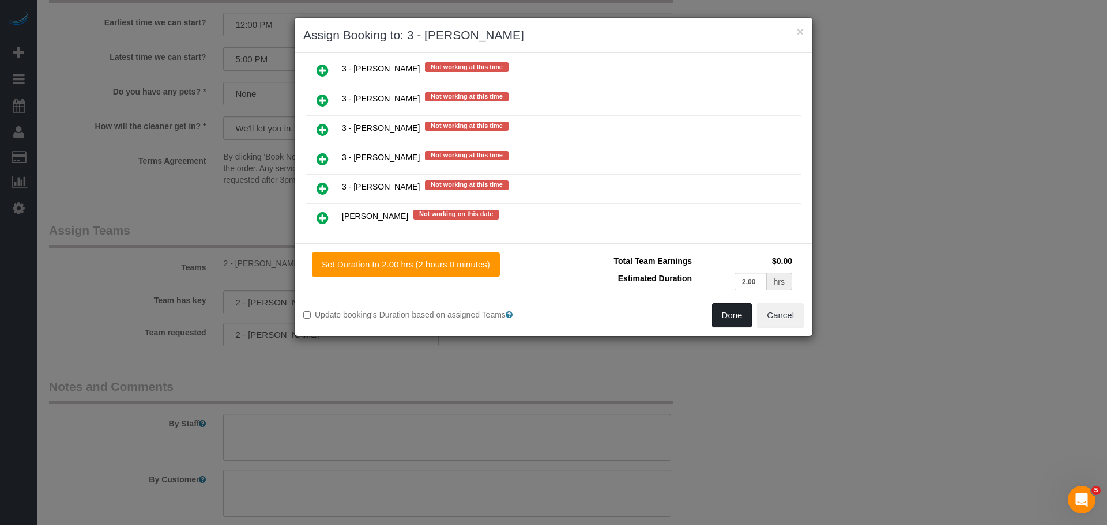
click at [729, 311] on button "Done" at bounding box center [732, 315] width 40 height 24
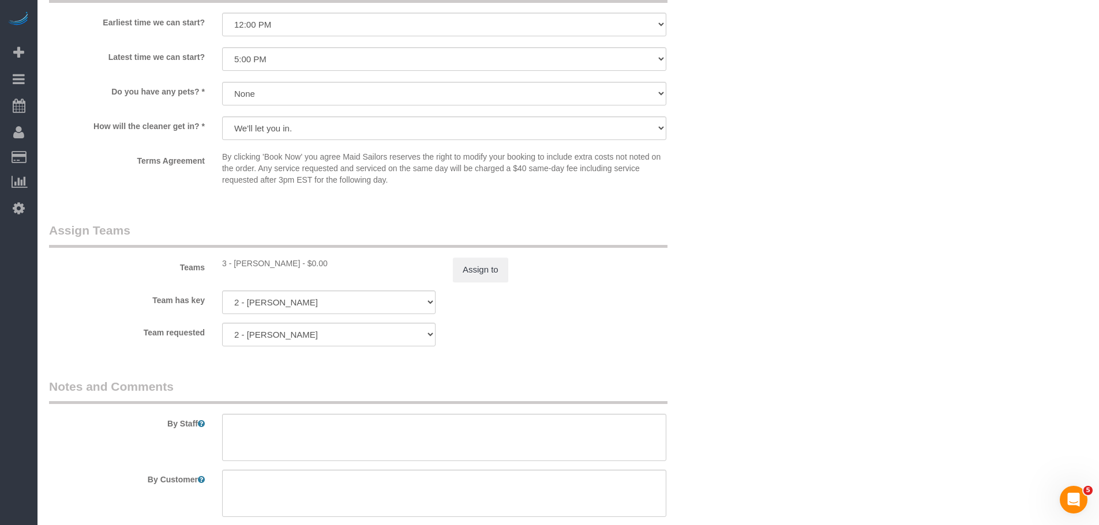
click at [720, 208] on td "2.00 hrs" at bounding box center [741, 202] width 100 height 24
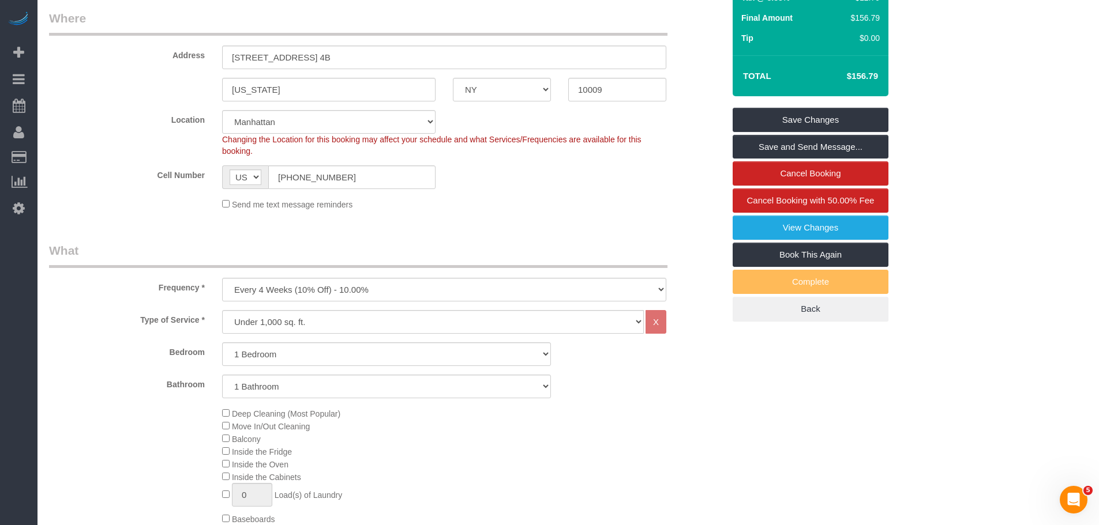
scroll to position [115, 0]
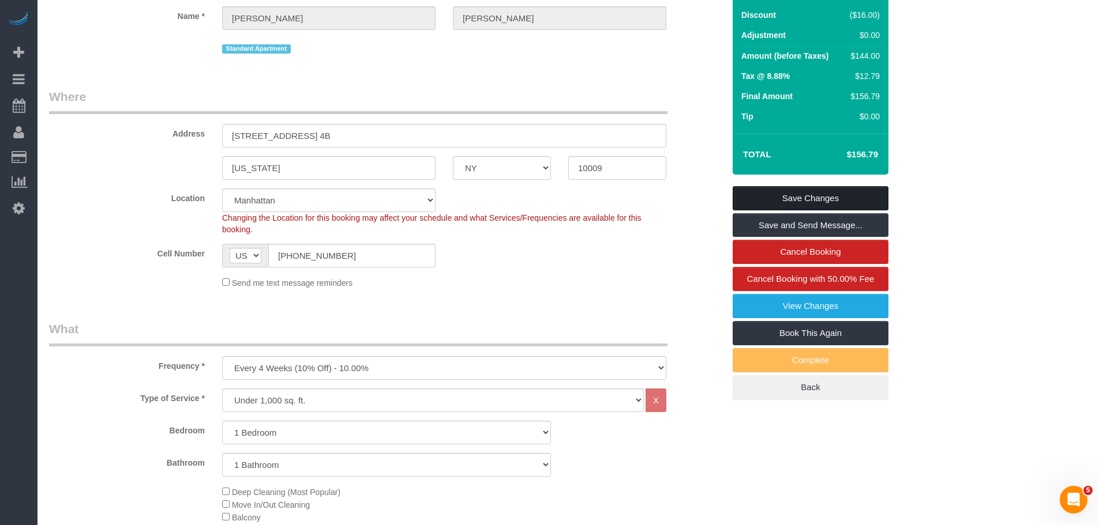
click at [833, 192] on link "Save Changes" at bounding box center [811, 198] width 156 height 24
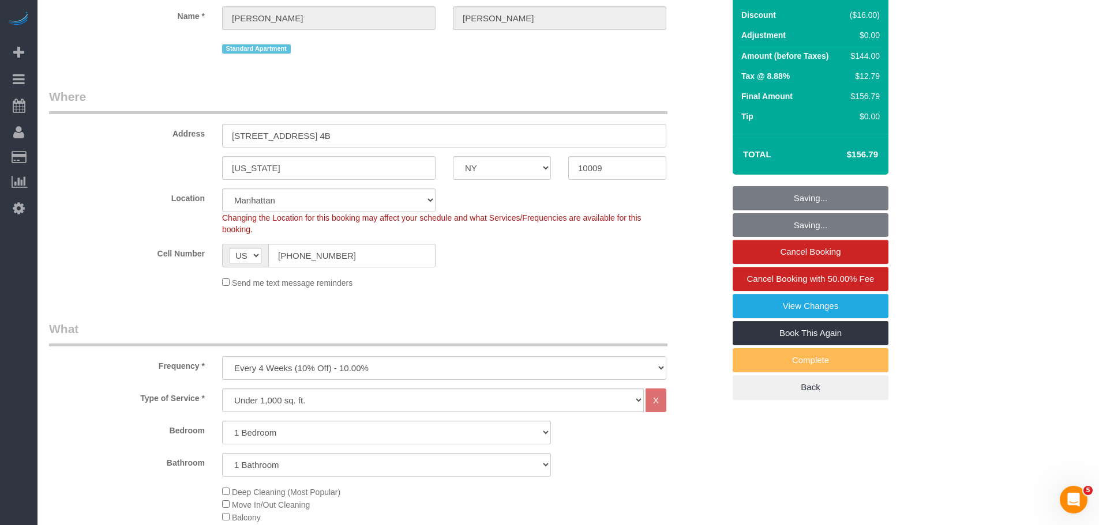
click at [502, 92] on legend "Where" at bounding box center [358, 101] width 618 height 26
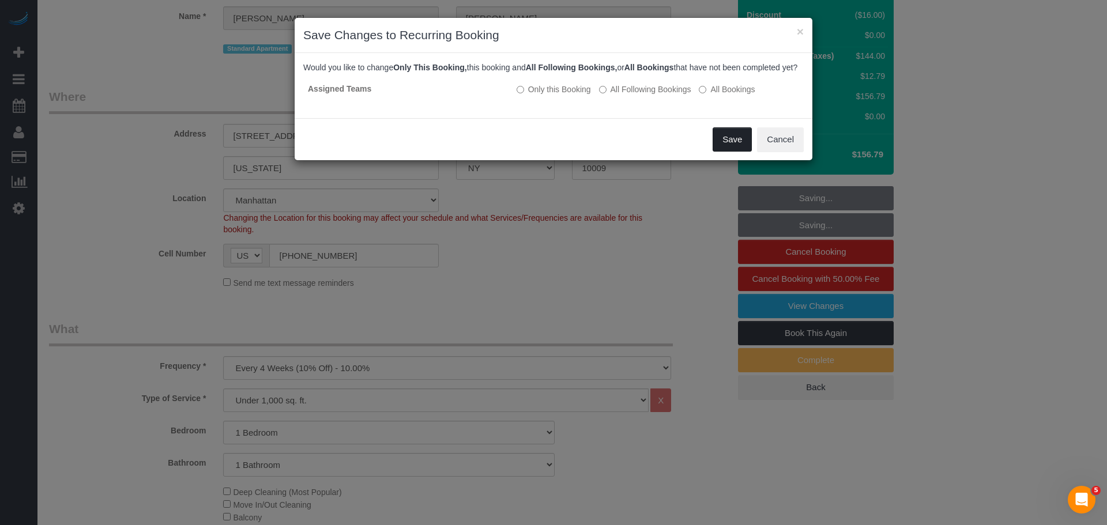
click at [741, 151] on button "Save" at bounding box center [732, 139] width 39 height 24
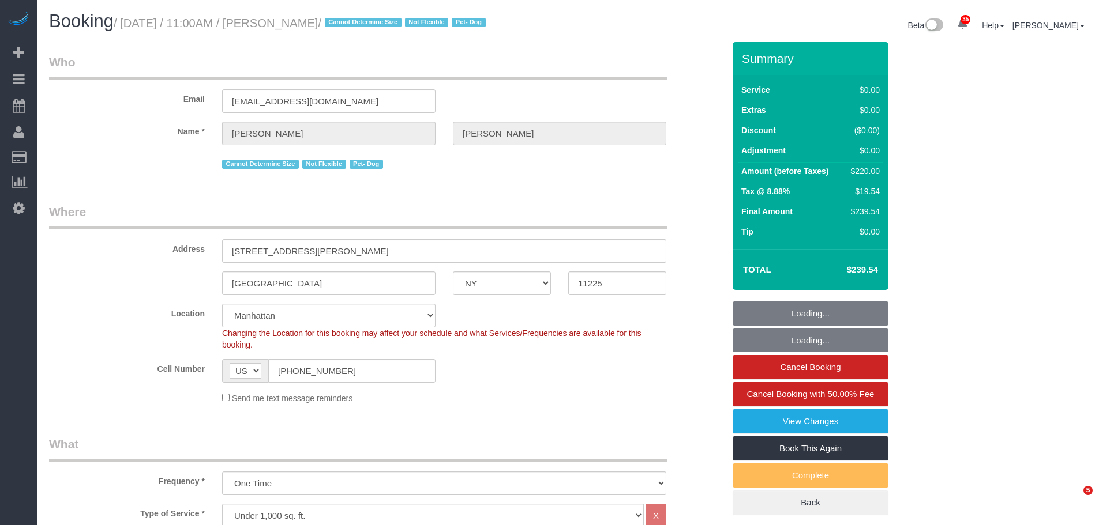
select select "NY"
select select "2"
select select "spot1"
select select "number:89"
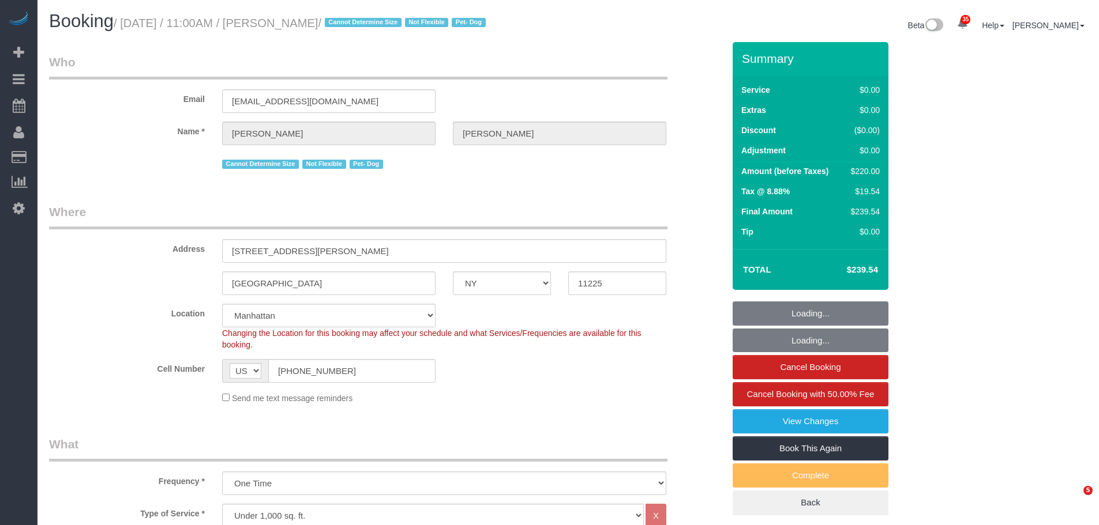
select select "number:90"
select select "number:13"
select select "number:5"
select select "NY"
select select "object:727"
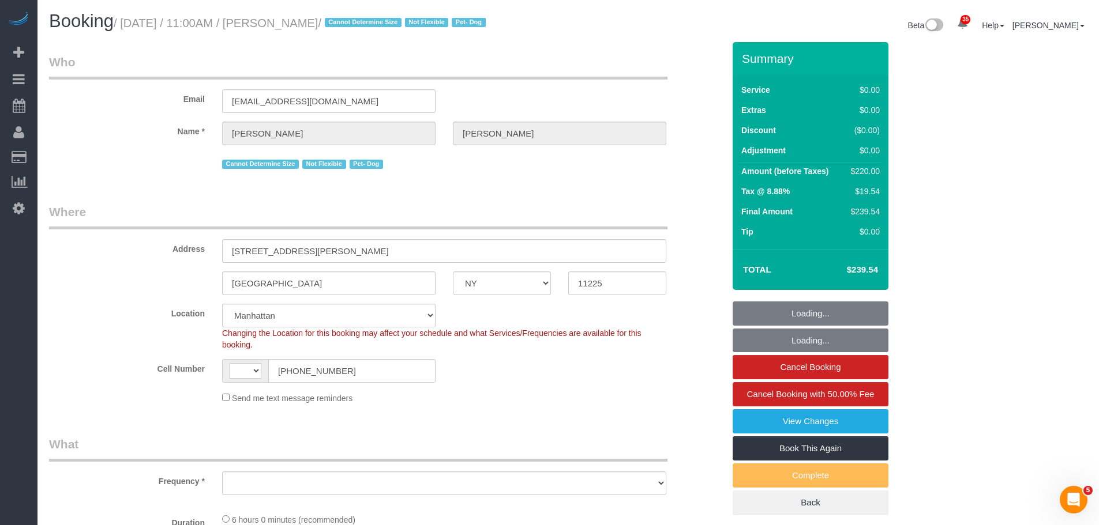
select select "number:89"
select select "number:90"
select select "number:13"
select select "number:5"
select select "string:[GEOGRAPHIC_DATA]"
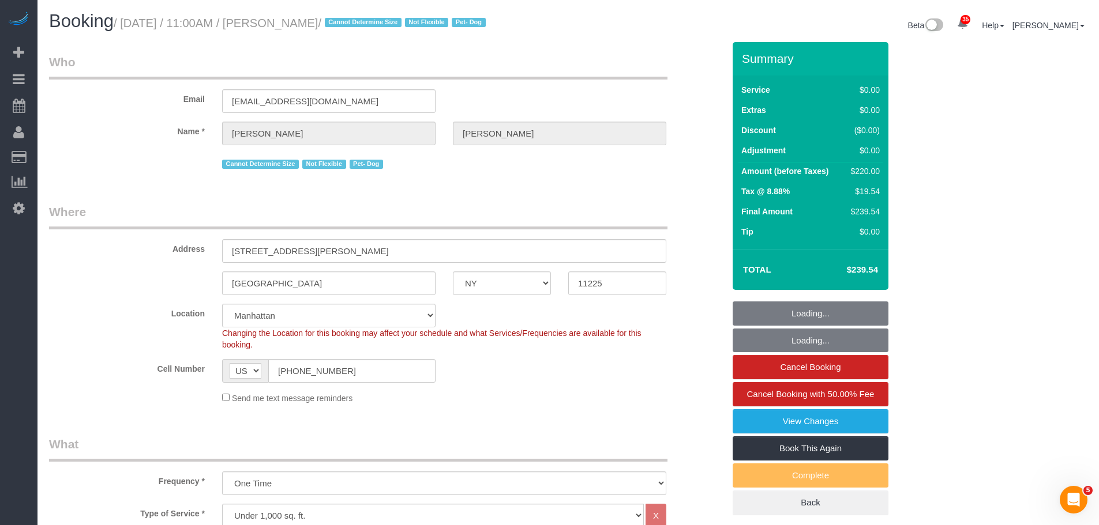
select select "object:1086"
select select "string:stripe-pm_1ROQ8y4VGloSiKo7En2DGDiT"
select select "spot1"
select select "2"
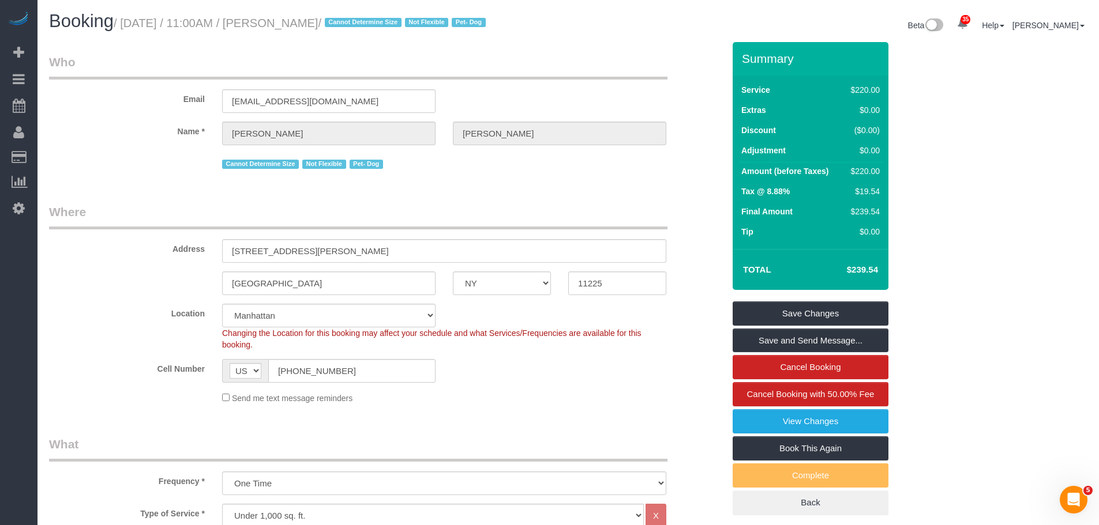
click at [455, 64] on legend "Who" at bounding box center [358, 67] width 618 height 26
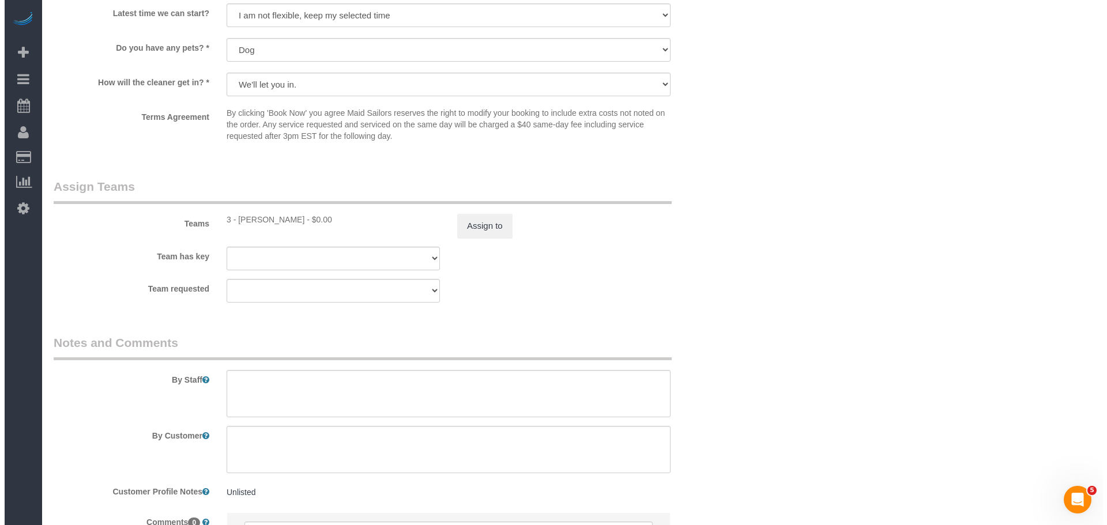
scroll to position [1475, 0]
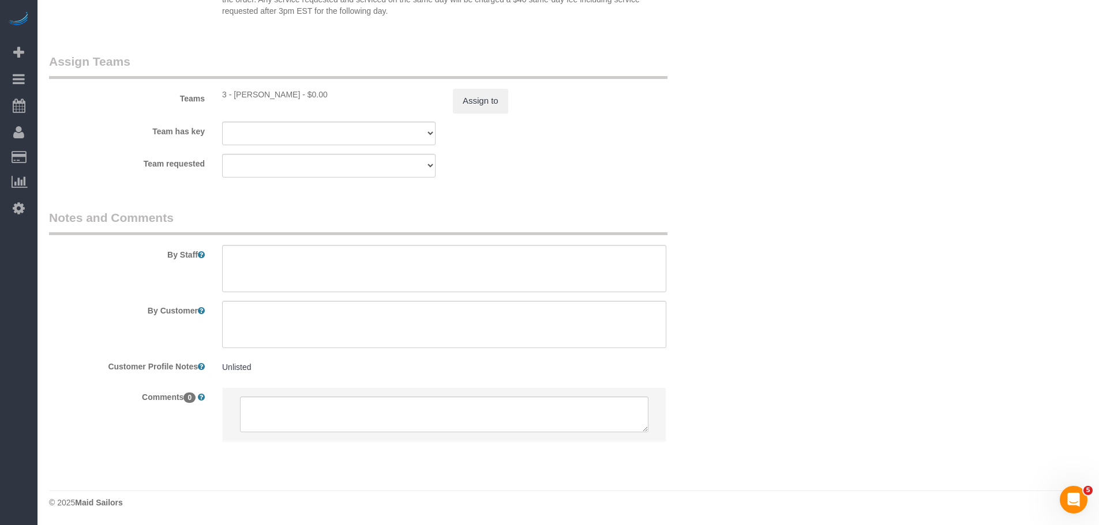
click at [474, 116] on sui-booking-teams "Teams 3 - [PERSON_NAME] - $0.00 Assign to Team has key 3 - [PERSON_NAME] 000- […" at bounding box center [386, 115] width 675 height 125
click at [491, 101] on button "Assign to" at bounding box center [480, 101] width 55 height 24
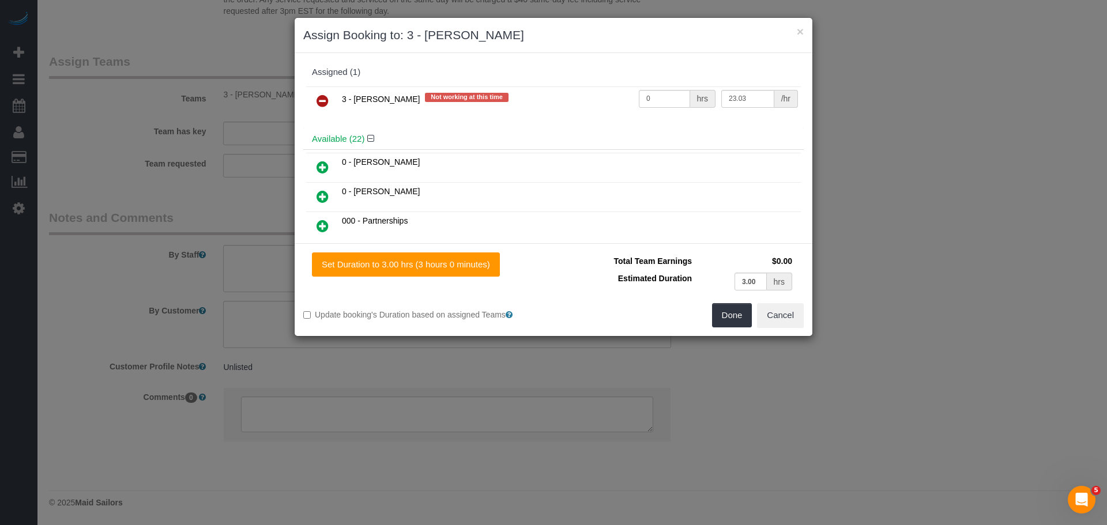
click at [317, 99] on icon at bounding box center [323, 101] width 12 height 14
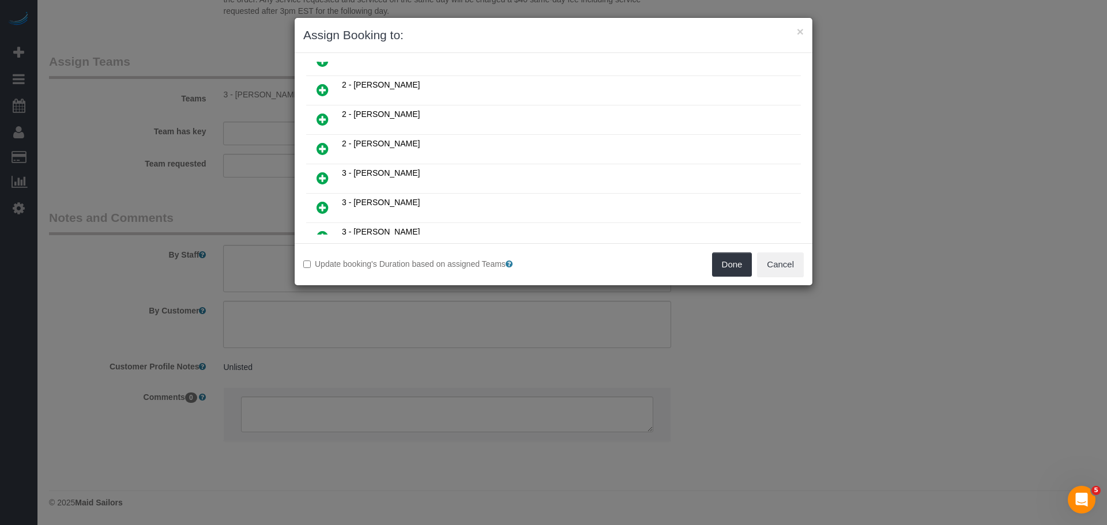
scroll to position [634, 0]
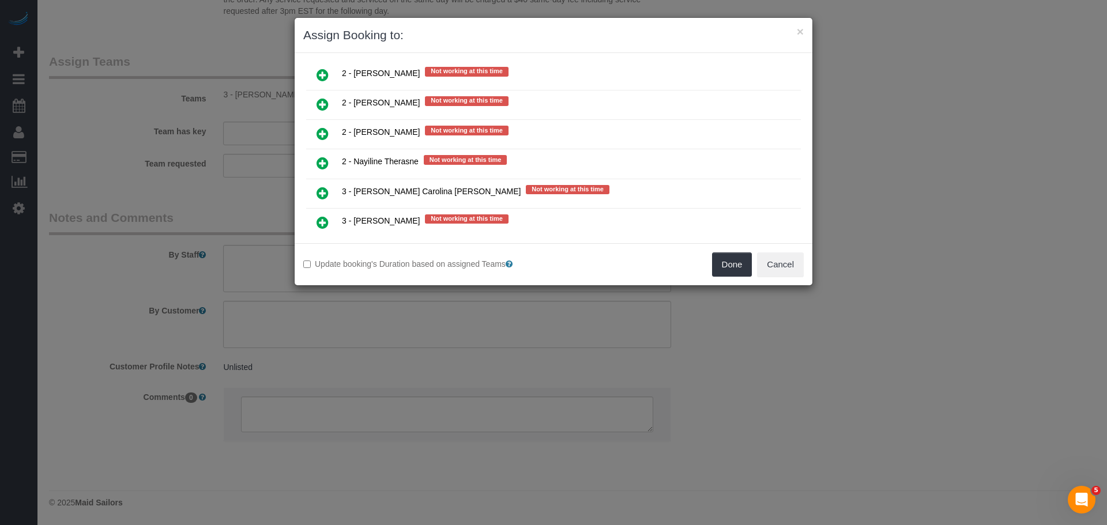
drag, startPoint x: 326, startPoint y: 128, endPoint x: 336, endPoint y: 131, distance: 10.2
click at [326, 128] on icon at bounding box center [323, 134] width 12 height 14
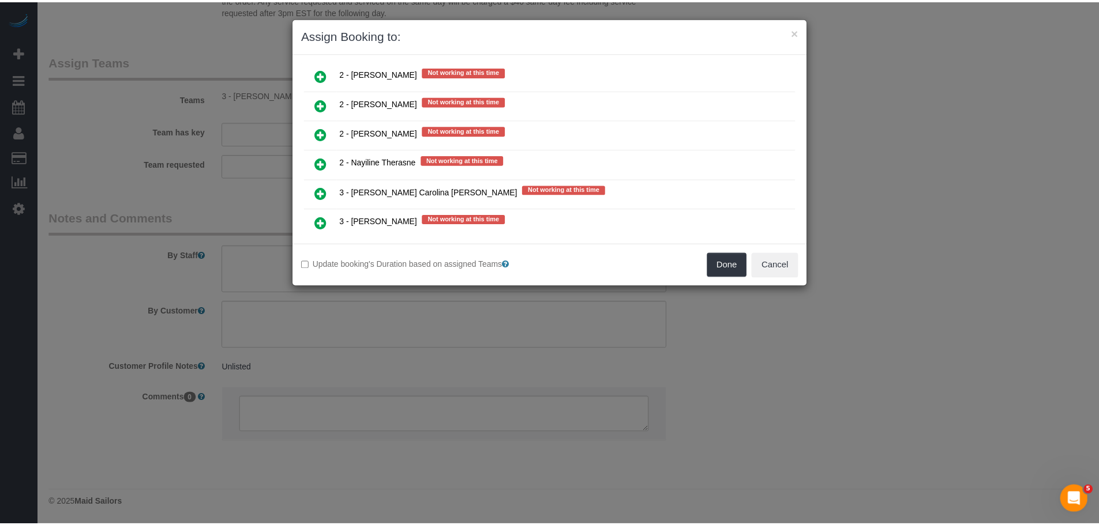
scroll to position [1412, 0]
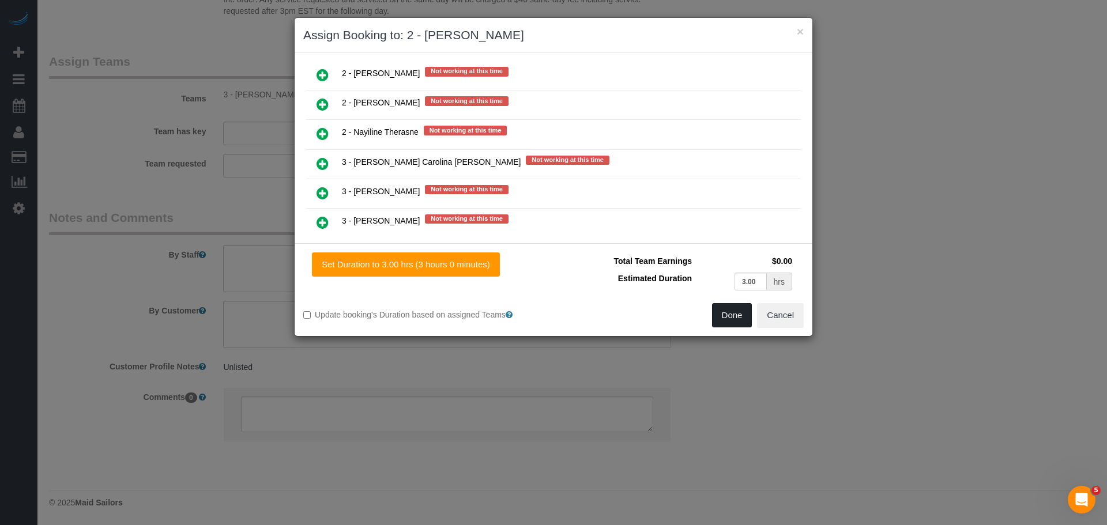
click at [743, 314] on button "Done" at bounding box center [732, 315] width 40 height 24
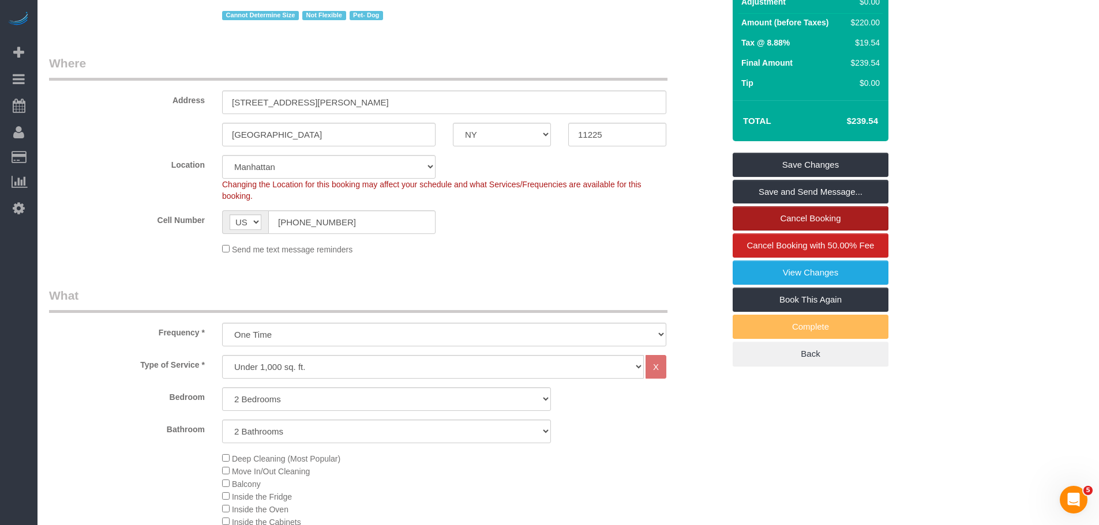
scroll to position [91, 0]
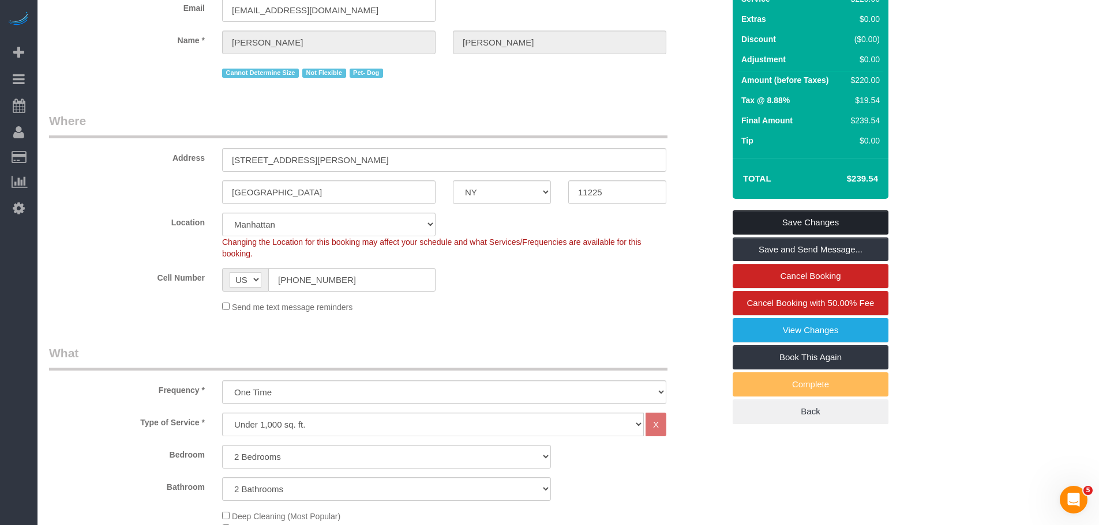
click at [797, 215] on link "Save Changes" at bounding box center [811, 223] width 156 height 24
